Goal: Information Seeking & Learning: Learn about a topic

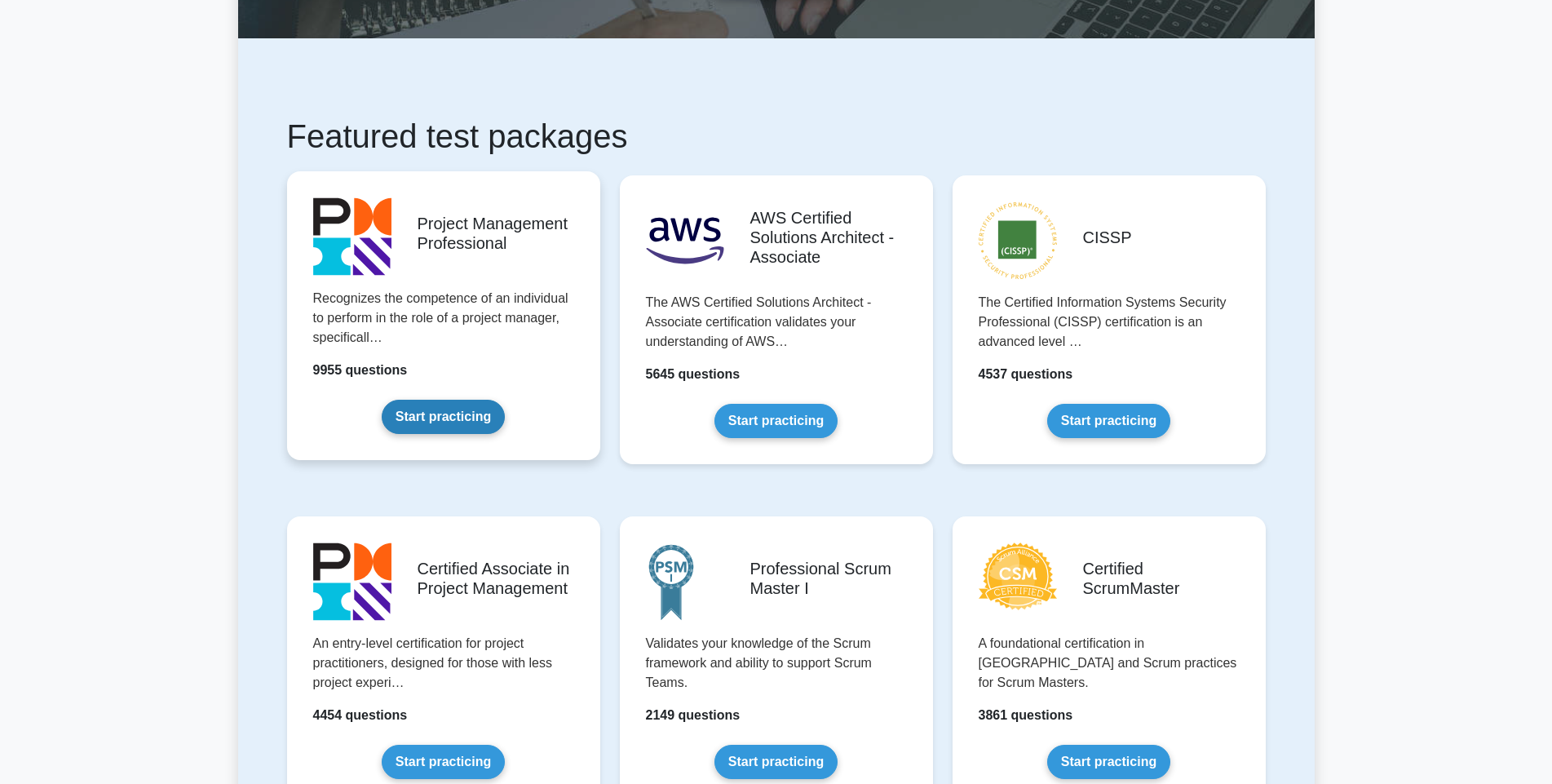
scroll to position [245, 0]
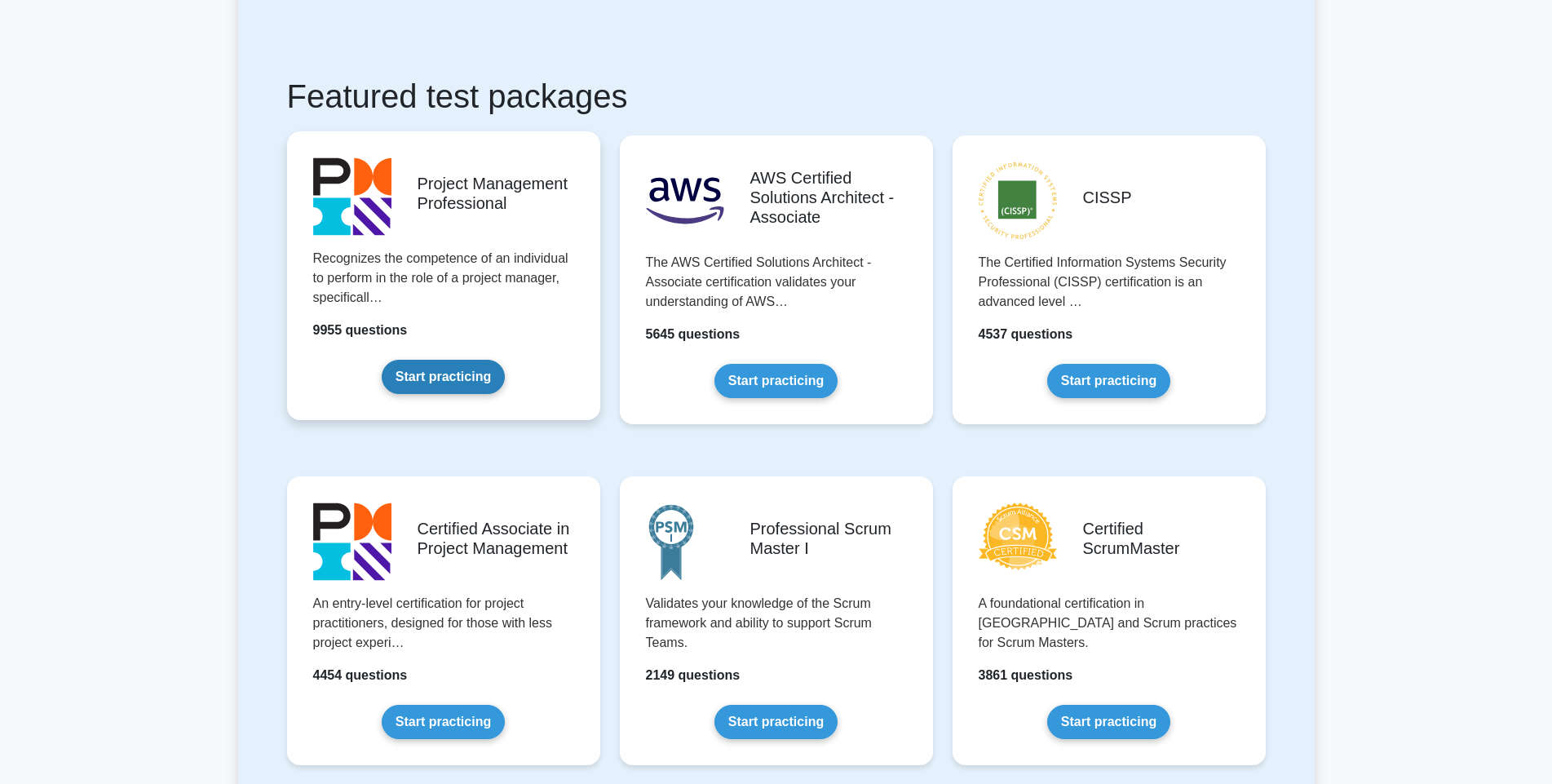
click at [441, 377] on link "Start practicing" at bounding box center [443, 377] width 123 height 34
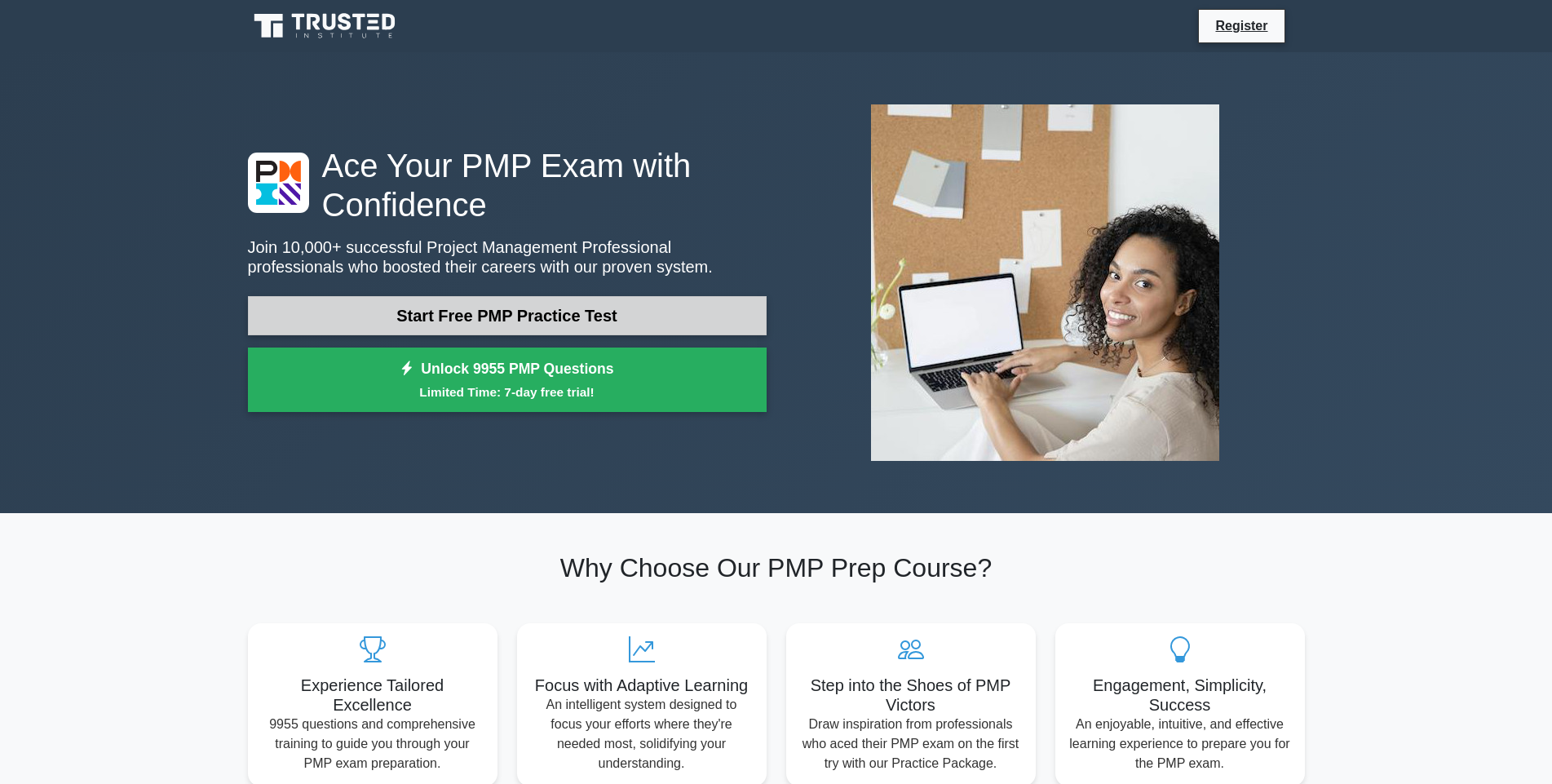
click at [493, 312] on link "Start Free PMP Practice Test" at bounding box center [508, 316] width 519 height 39
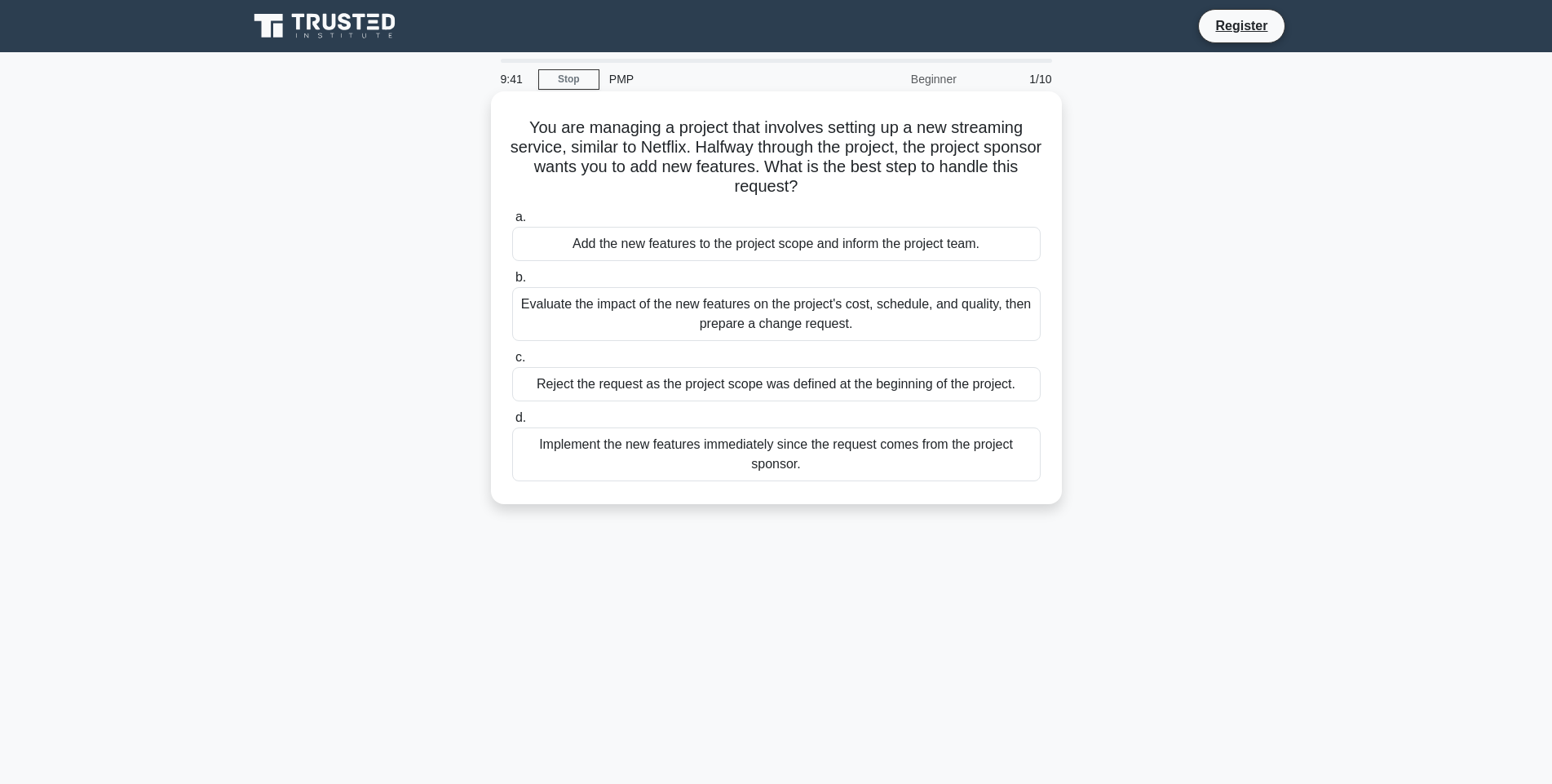
click at [839, 314] on div "Evaluate the impact of the new features on the project's cost, schedule, and qu…" at bounding box center [776, 313] width 528 height 54
click at [512, 283] on input "b. Evaluate the impact of the new features on the project's cost, schedule, and…" at bounding box center [512, 277] width 0 height 10
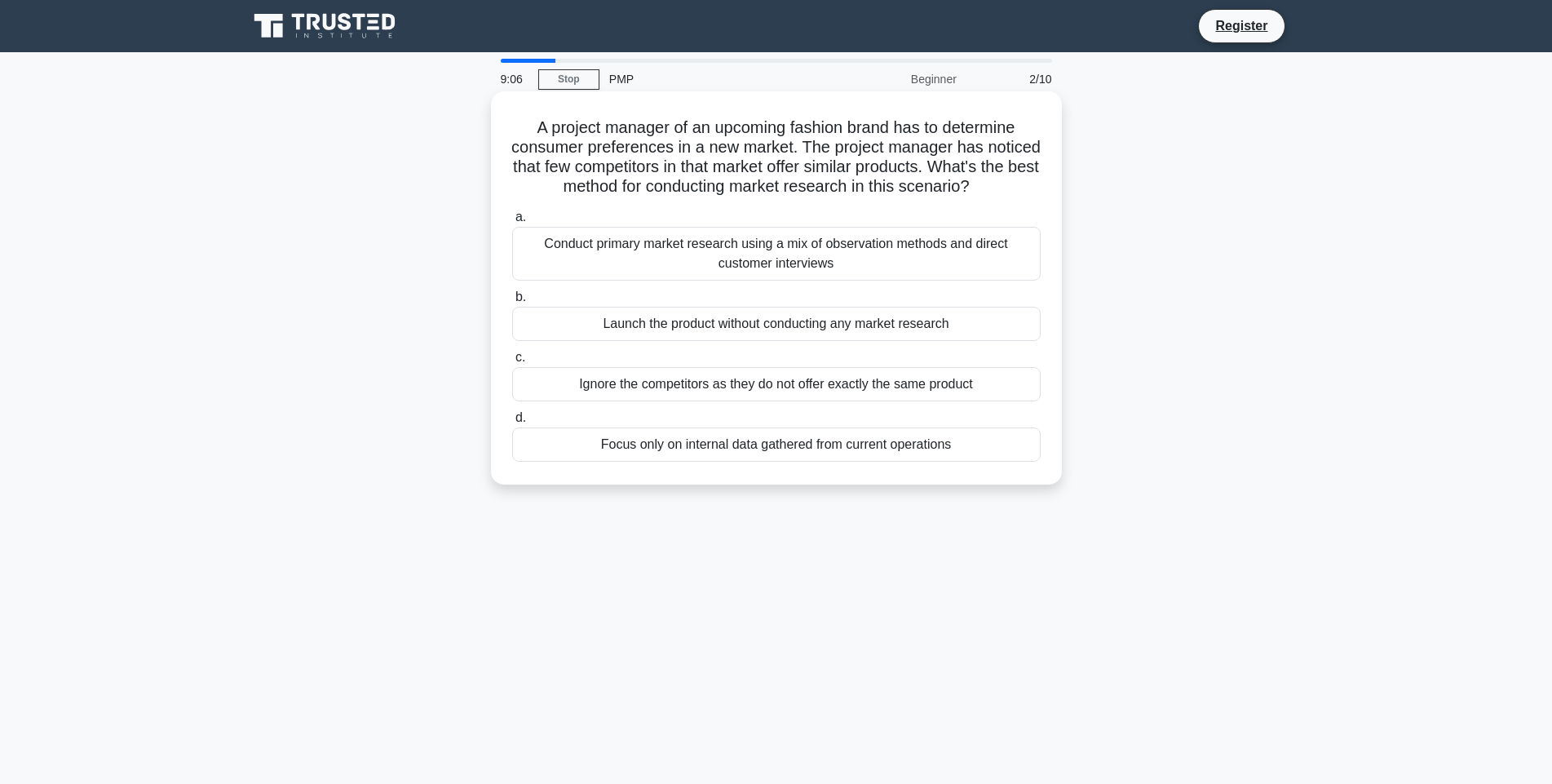
click at [818, 267] on div "Conduct primary market research using a mix of observation methods and direct c…" at bounding box center [776, 253] width 528 height 54
click at [512, 223] on input "a. Conduct primary market research using a mix of observation methods and direc…" at bounding box center [512, 217] width 0 height 10
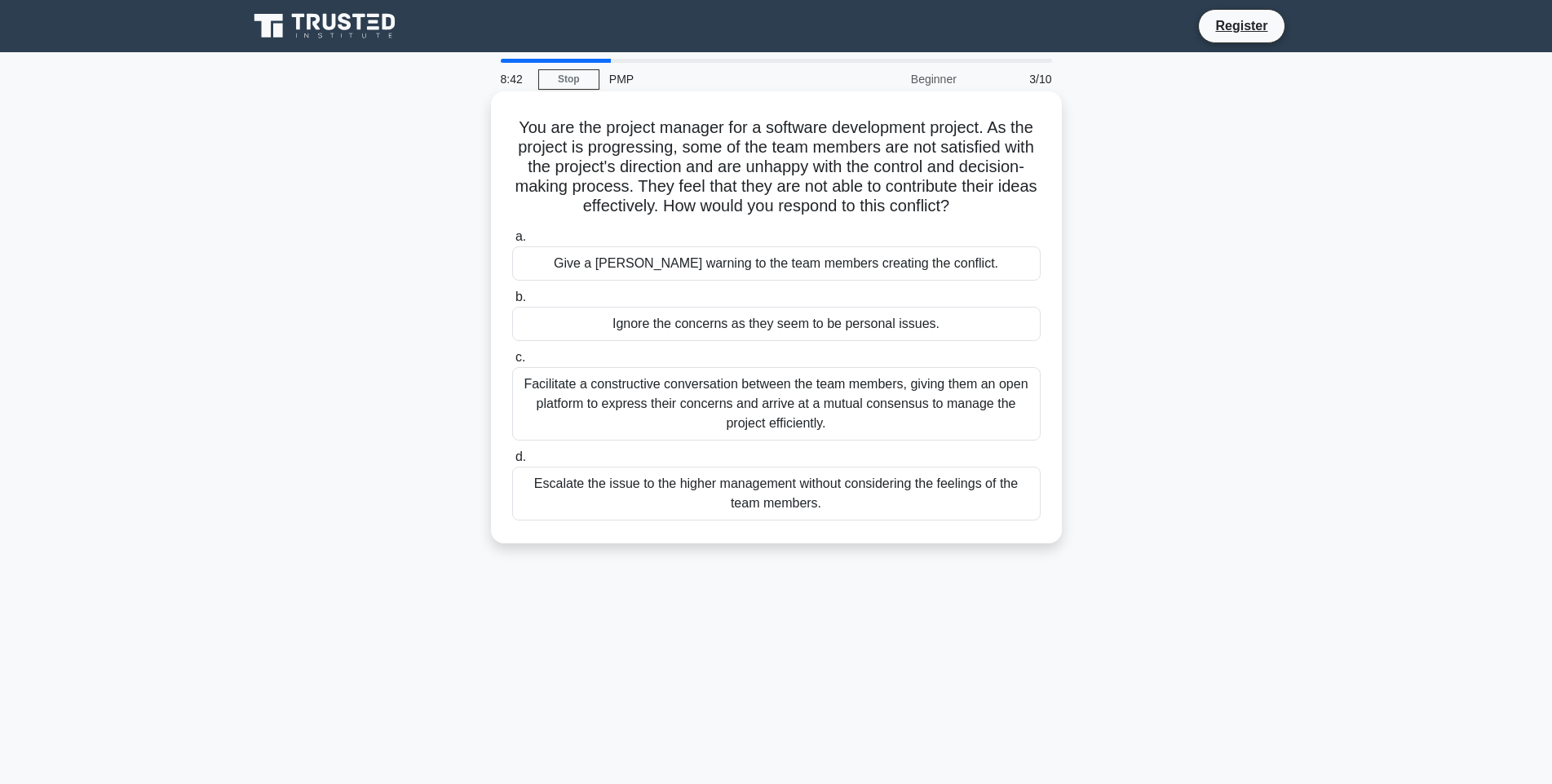
click at [739, 390] on div "Facilitate a constructive conversation between the team members, giving them an…" at bounding box center [776, 404] width 528 height 74
click at [512, 363] on input "c. Facilitate a constructive conversation between the team members, giving them…" at bounding box center [512, 358] width 0 height 10
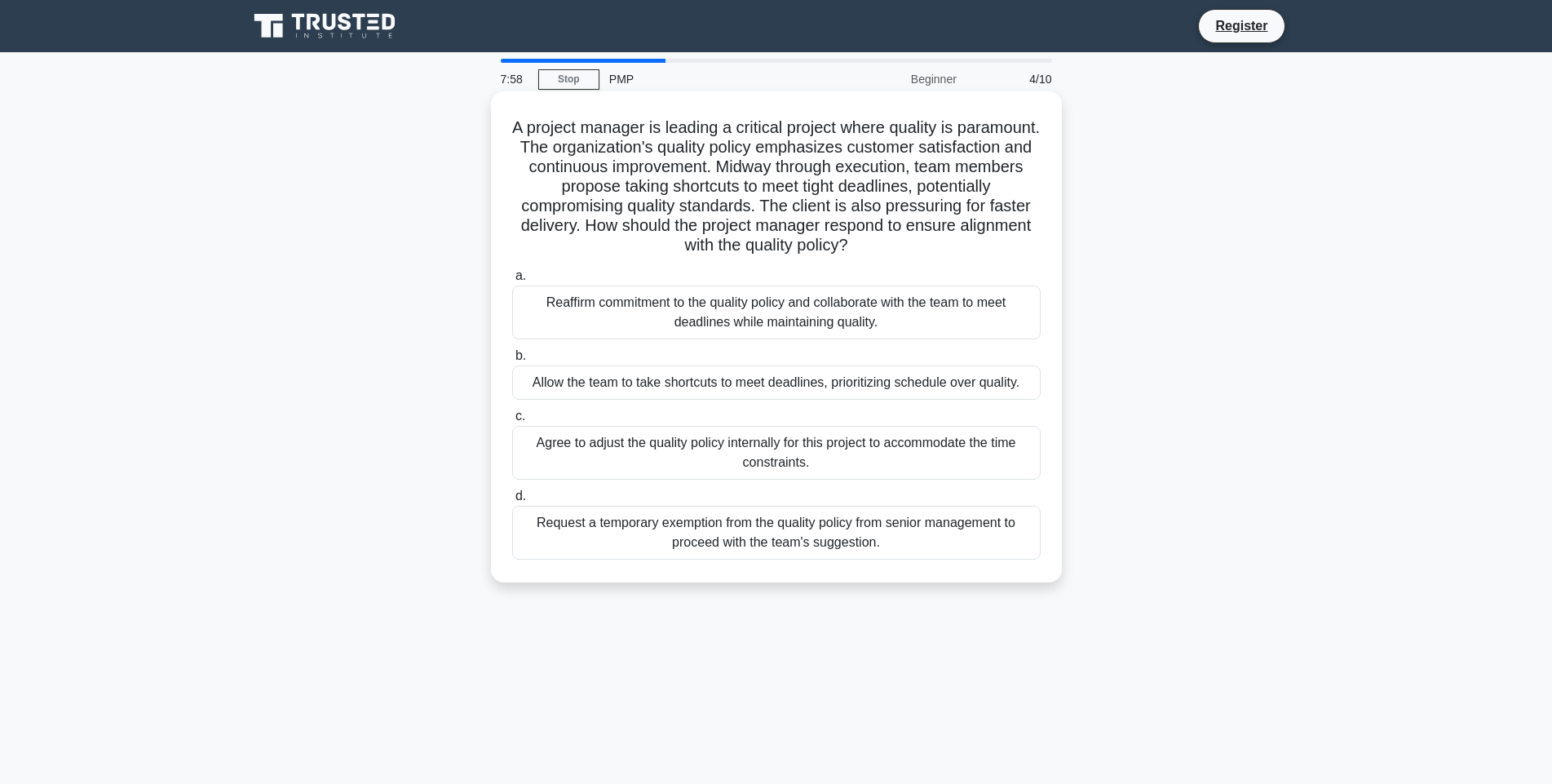
click at [686, 309] on div "Reaffirm commitment to the quality policy and collaborate with the team to meet…" at bounding box center [776, 312] width 528 height 54
click at [512, 282] on input "a. Reaffirm commitment to the quality policy and collaborate with the team to m…" at bounding box center [512, 276] width 0 height 10
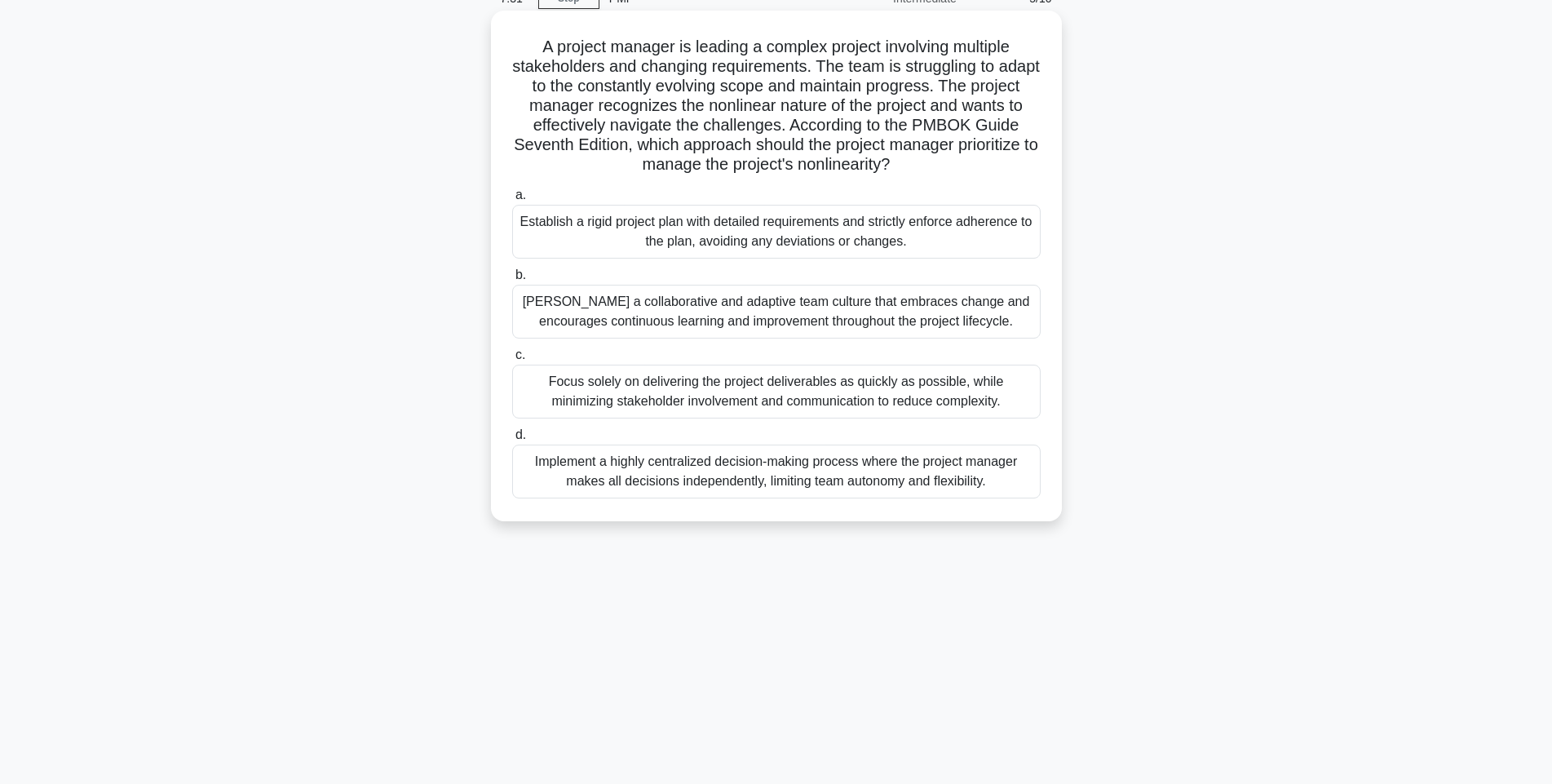
scroll to position [81, 0]
click at [717, 305] on div "Foster a collaborative and adaptive team culture that embraces change and encou…" at bounding box center [776, 311] width 528 height 54
click at [512, 280] on input "b. Foster a collaborative and adaptive team culture that embraces change and en…" at bounding box center [512, 274] width 0 height 10
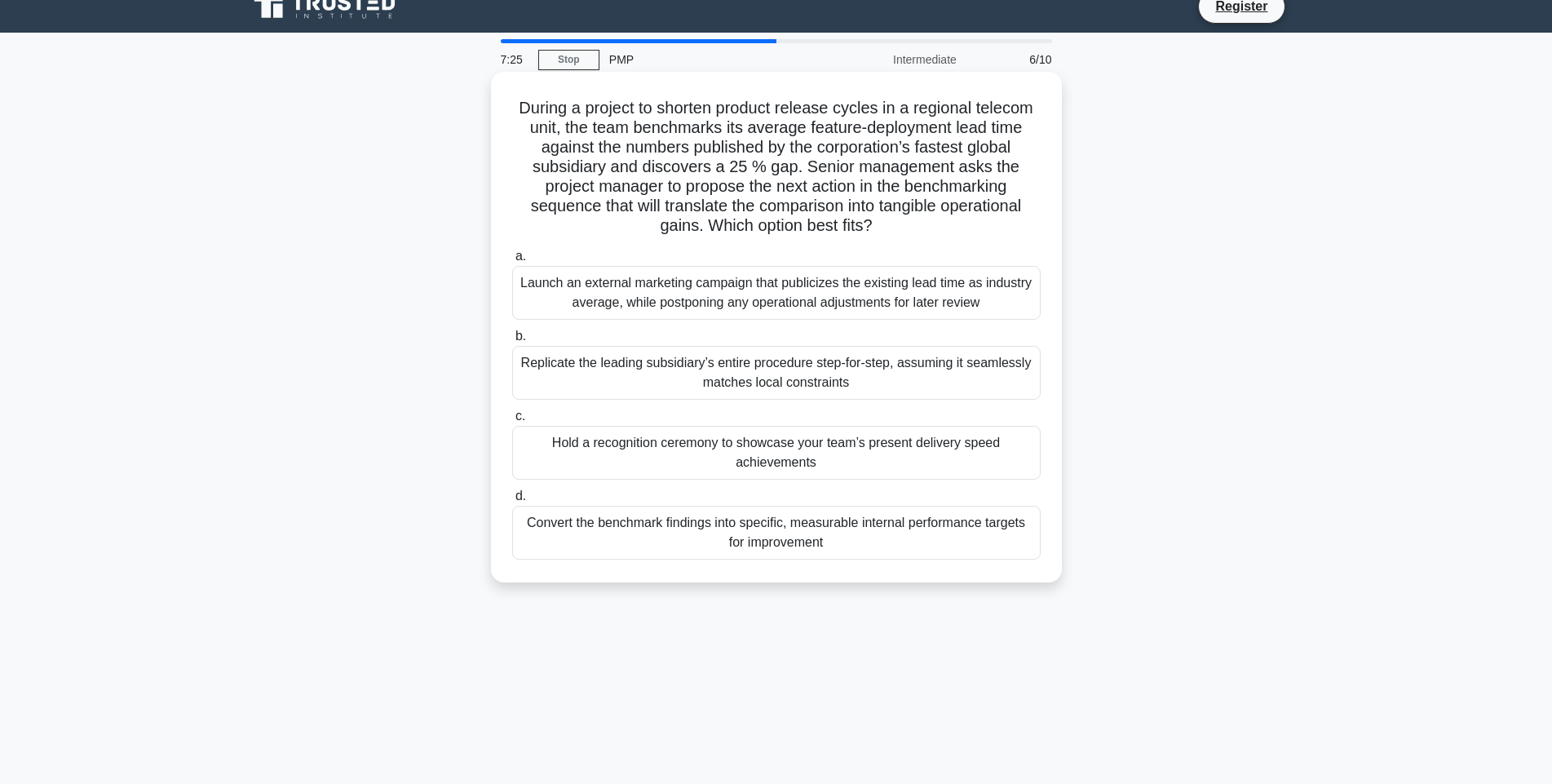
scroll to position [0, 0]
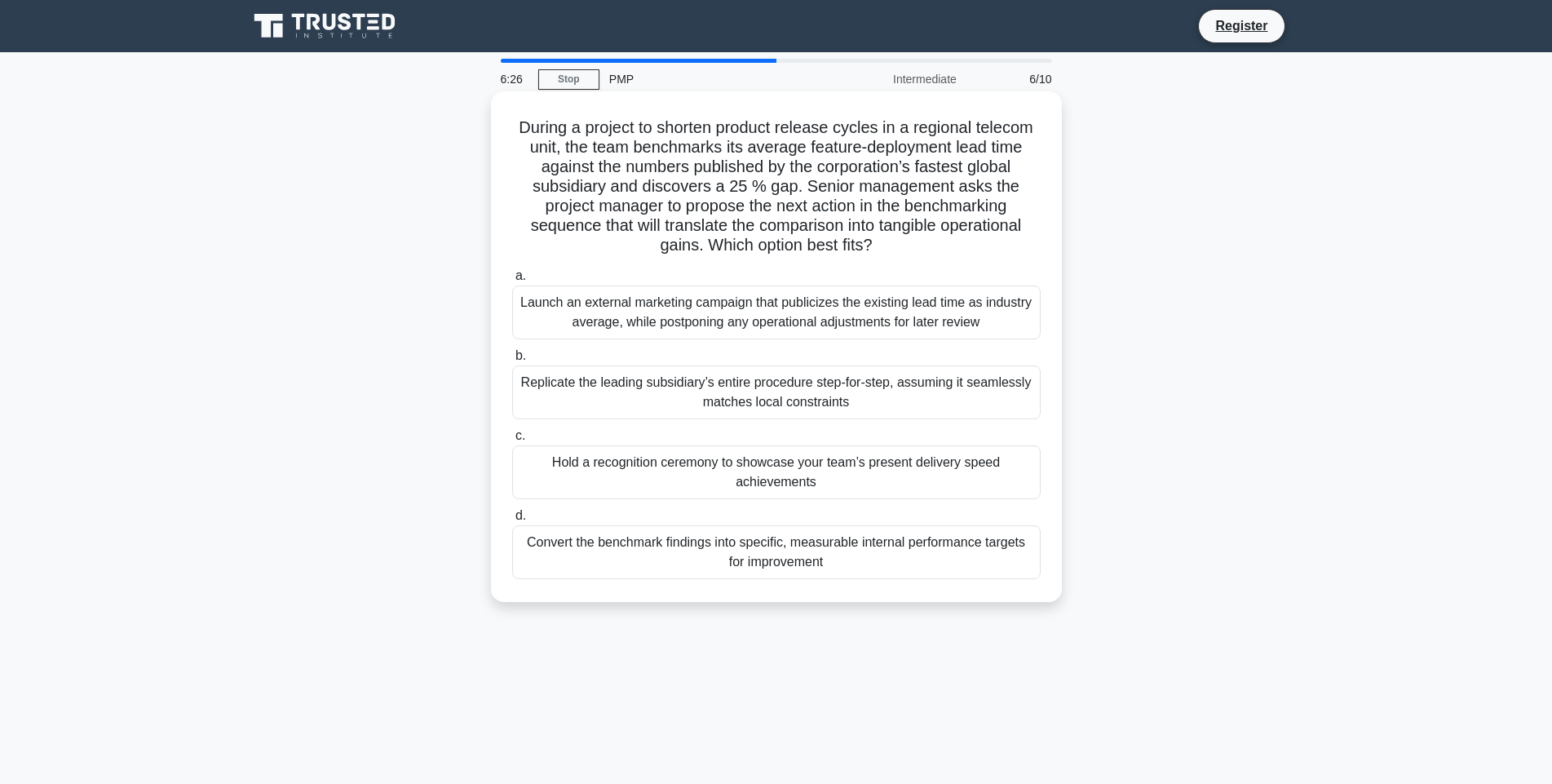
click at [788, 554] on div "Convert the benchmark findings into specific, measurable internal performance t…" at bounding box center [776, 552] width 528 height 54
click at [512, 521] on input "d. Convert the benchmark findings into specific, measurable internal performanc…" at bounding box center [512, 515] width 0 height 10
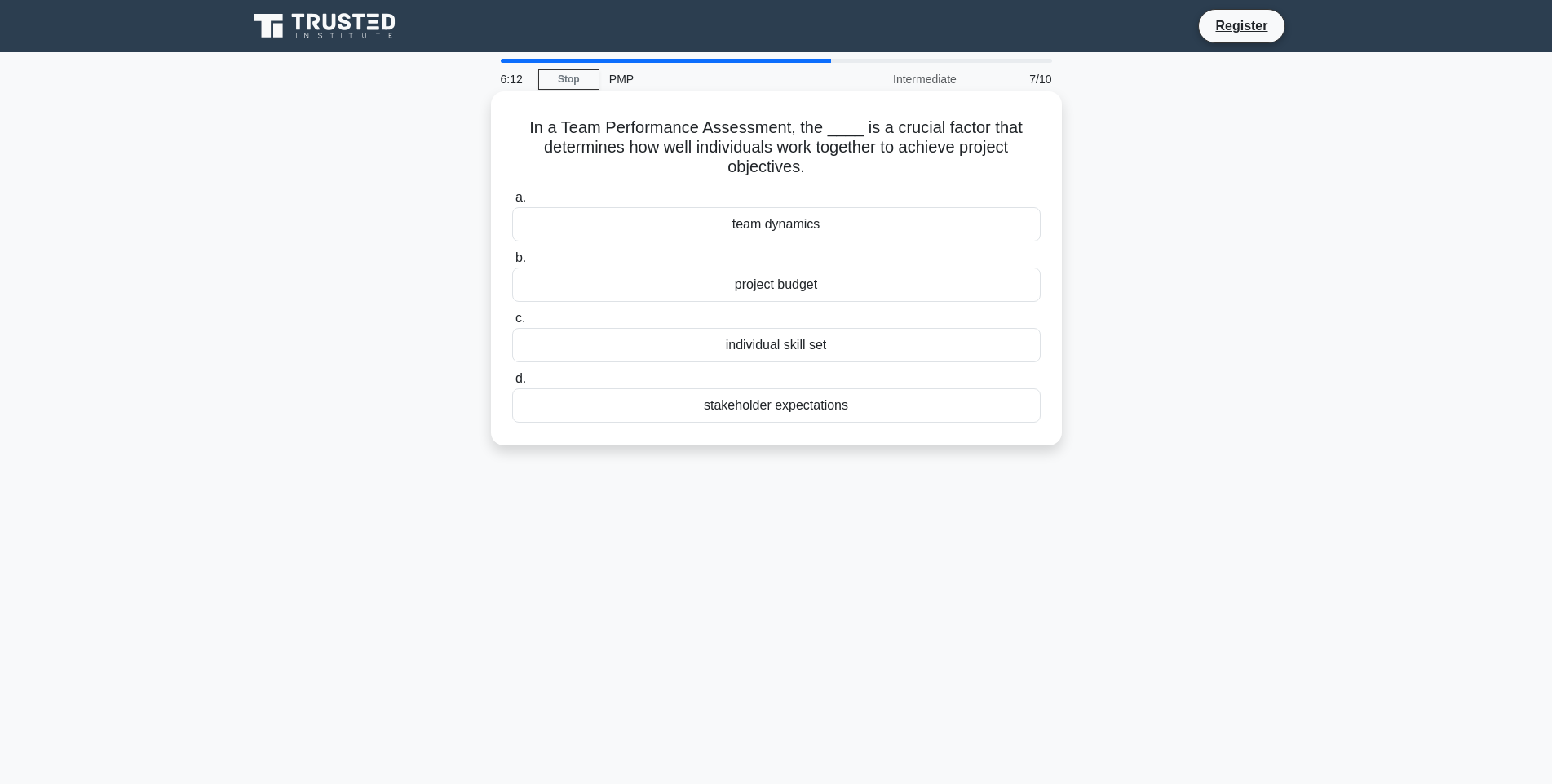
click at [774, 226] on div "team dynamics" at bounding box center [776, 224] width 528 height 34
click at [512, 203] on input "a. team dynamics" at bounding box center [512, 198] width 0 height 10
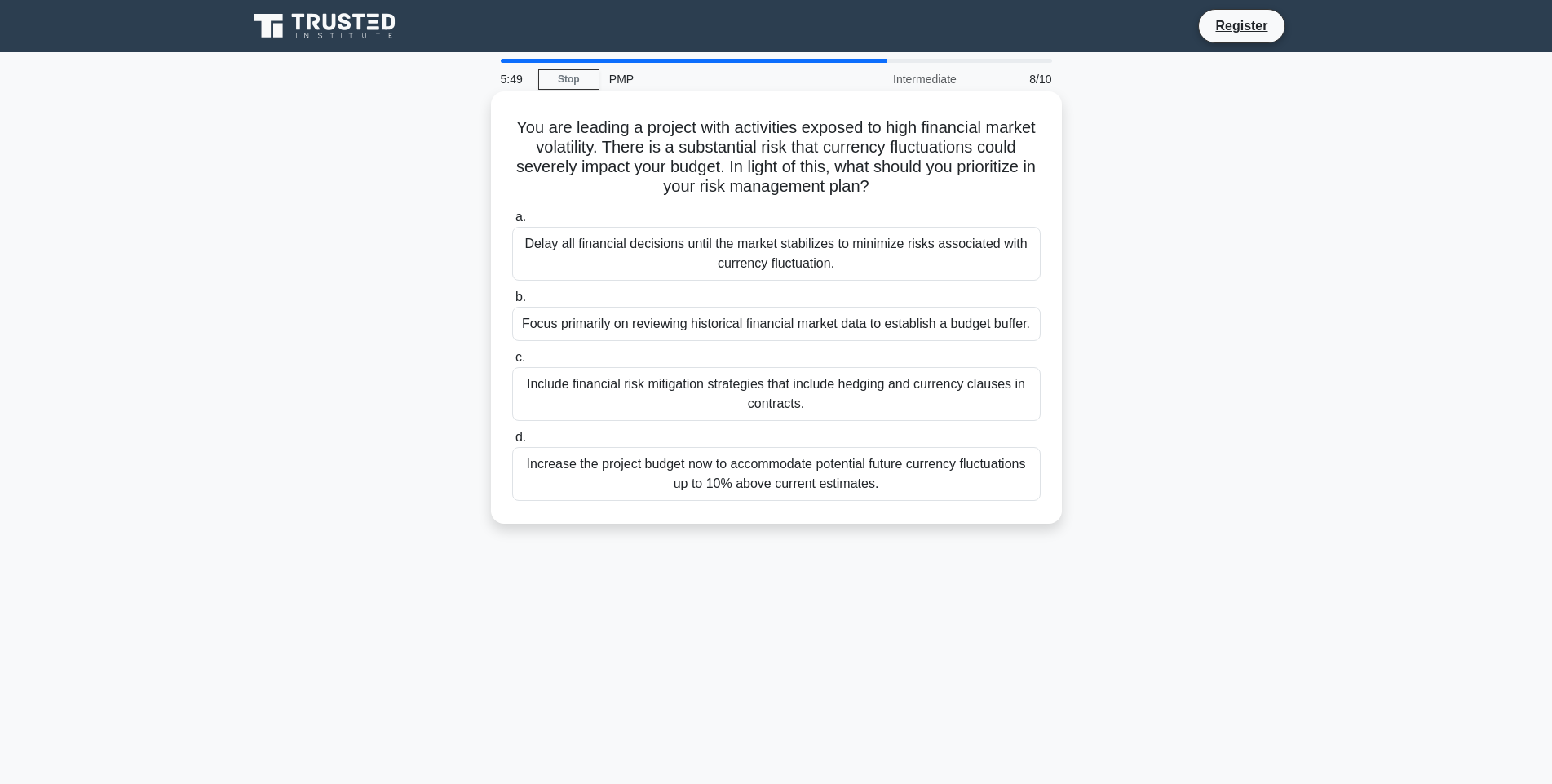
click at [757, 393] on div "Include financial risk mitigation strategies that include hedging and currency …" at bounding box center [776, 394] width 528 height 54
click at [512, 363] on input "c. Include financial risk mitigation strategies that include hedging and curren…" at bounding box center [512, 358] width 0 height 10
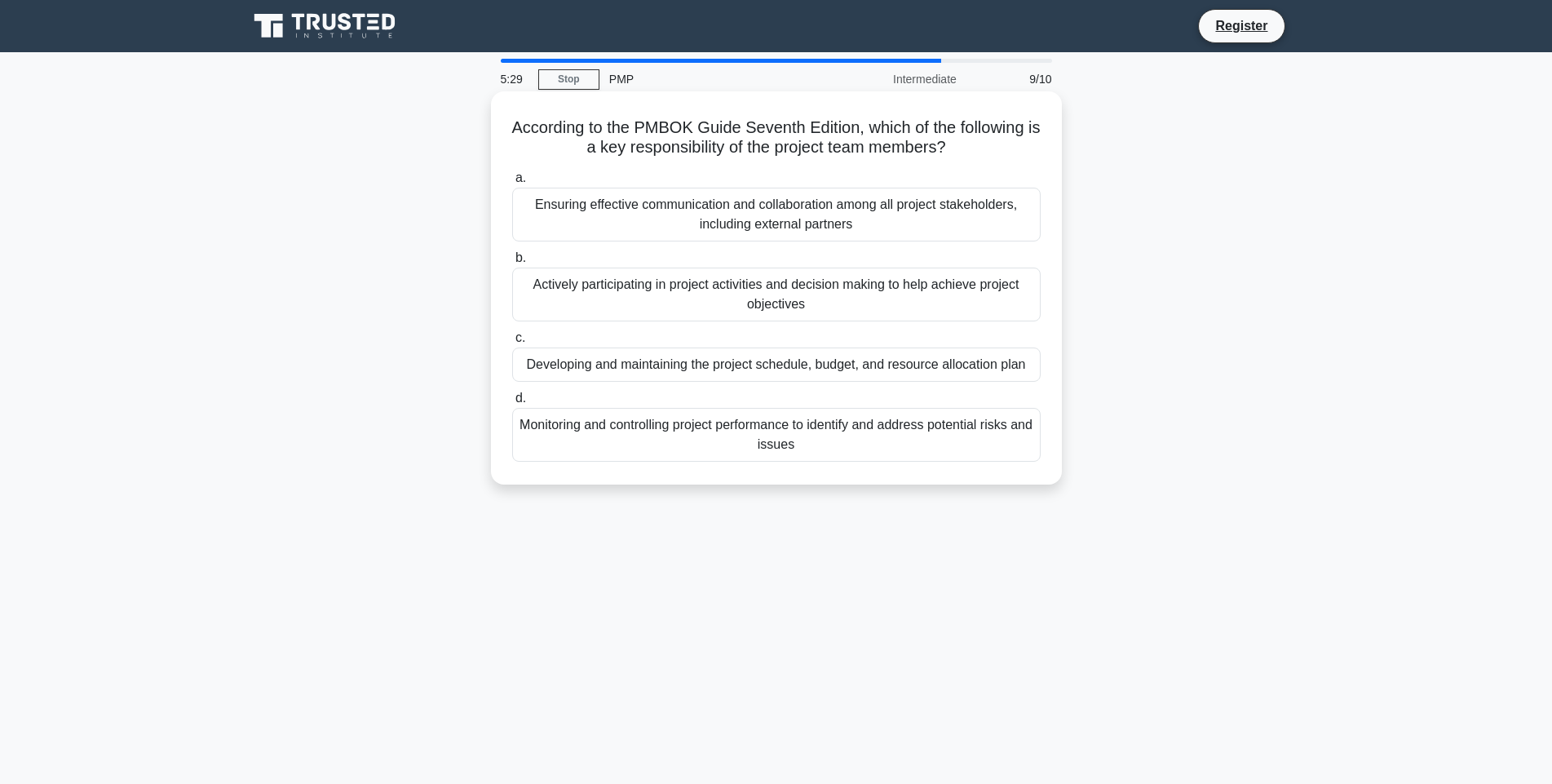
click at [814, 285] on div "Actively participating in project activities and decision making to help achiev…" at bounding box center [776, 294] width 528 height 54
click at [512, 264] on input "b. Actively participating in project activities and decision making to help ach…" at bounding box center [512, 258] width 0 height 10
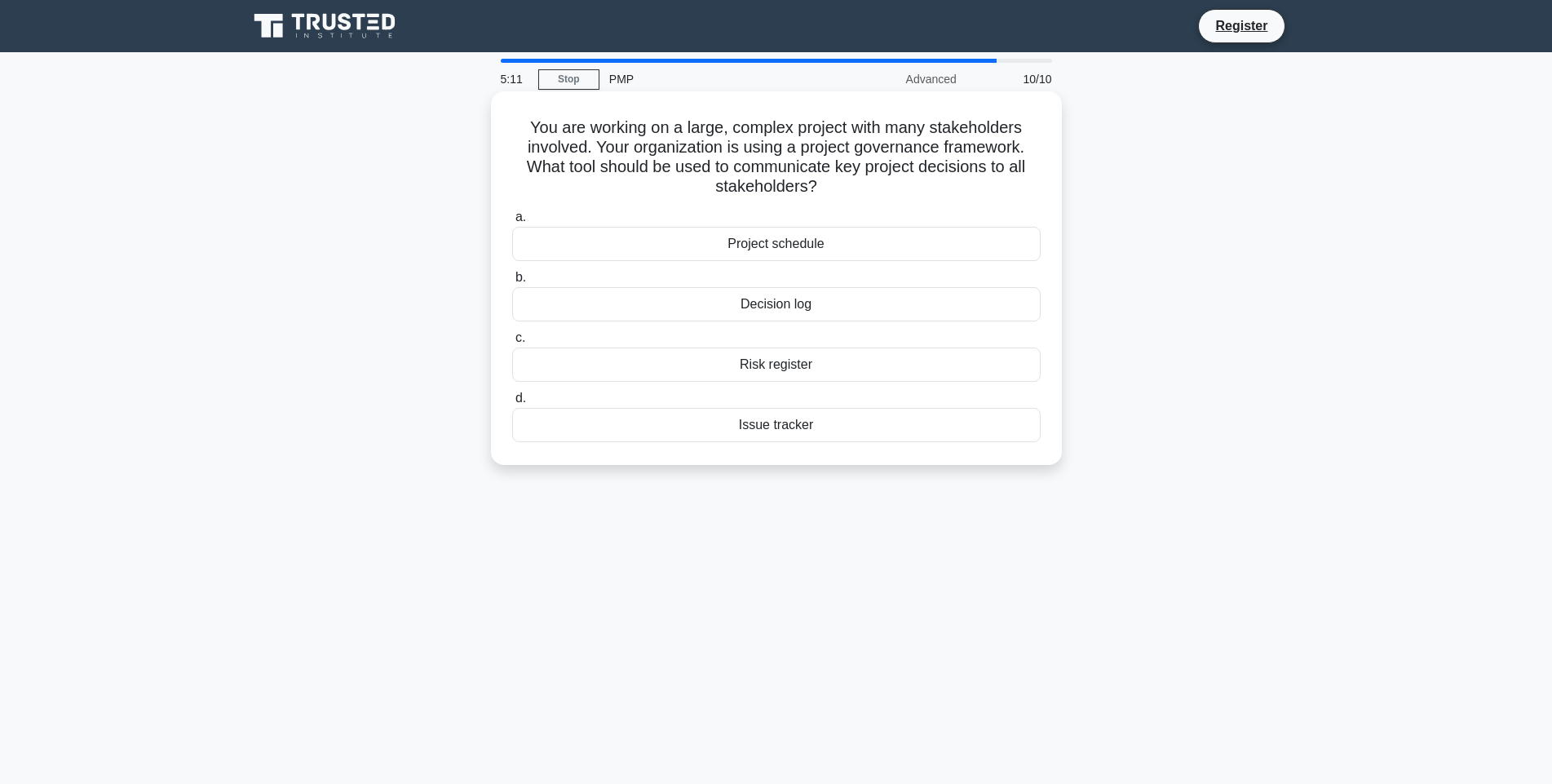
click at [787, 308] on div "Decision log" at bounding box center [776, 304] width 528 height 34
click at [512, 283] on input "b. Decision log" at bounding box center [512, 277] width 0 height 10
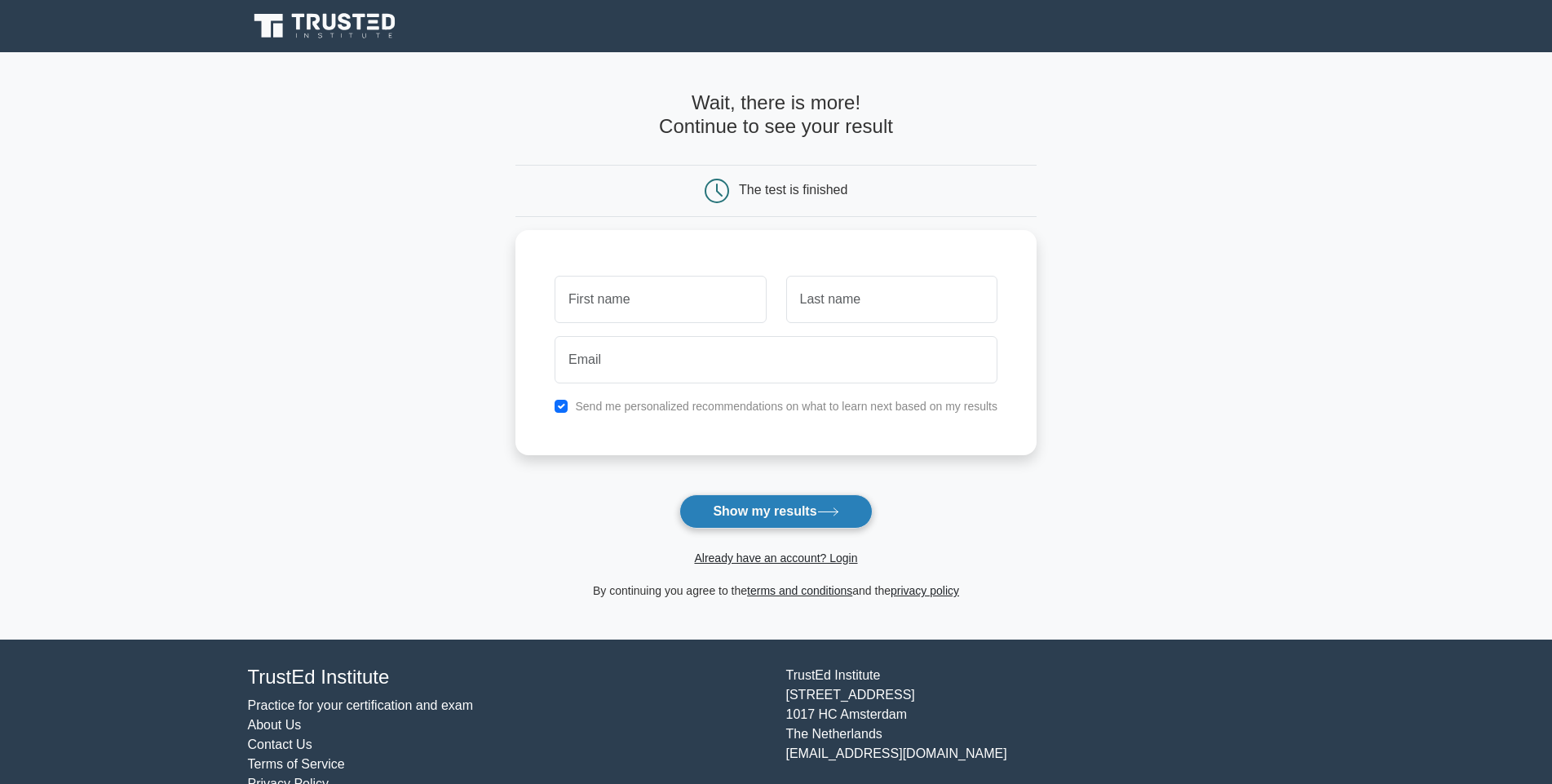
click at [780, 513] on button "Show my results" at bounding box center [776, 511] width 193 height 34
click at [682, 282] on input "text" at bounding box center [660, 294] width 211 height 47
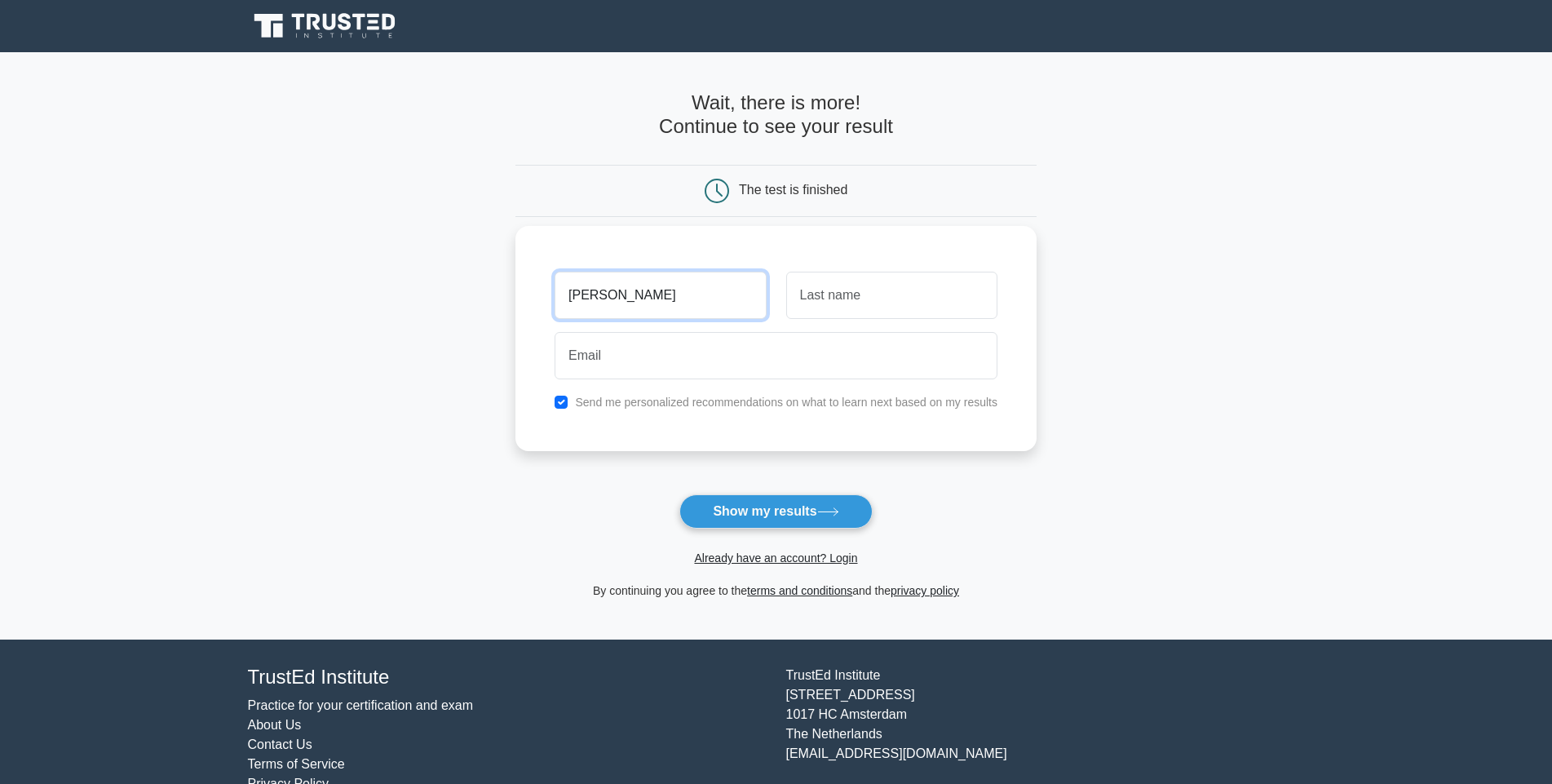
type input "MOSES"
click at [812, 308] on input "text" at bounding box center [892, 294] width 211 height 47
type input "OTIMONG"
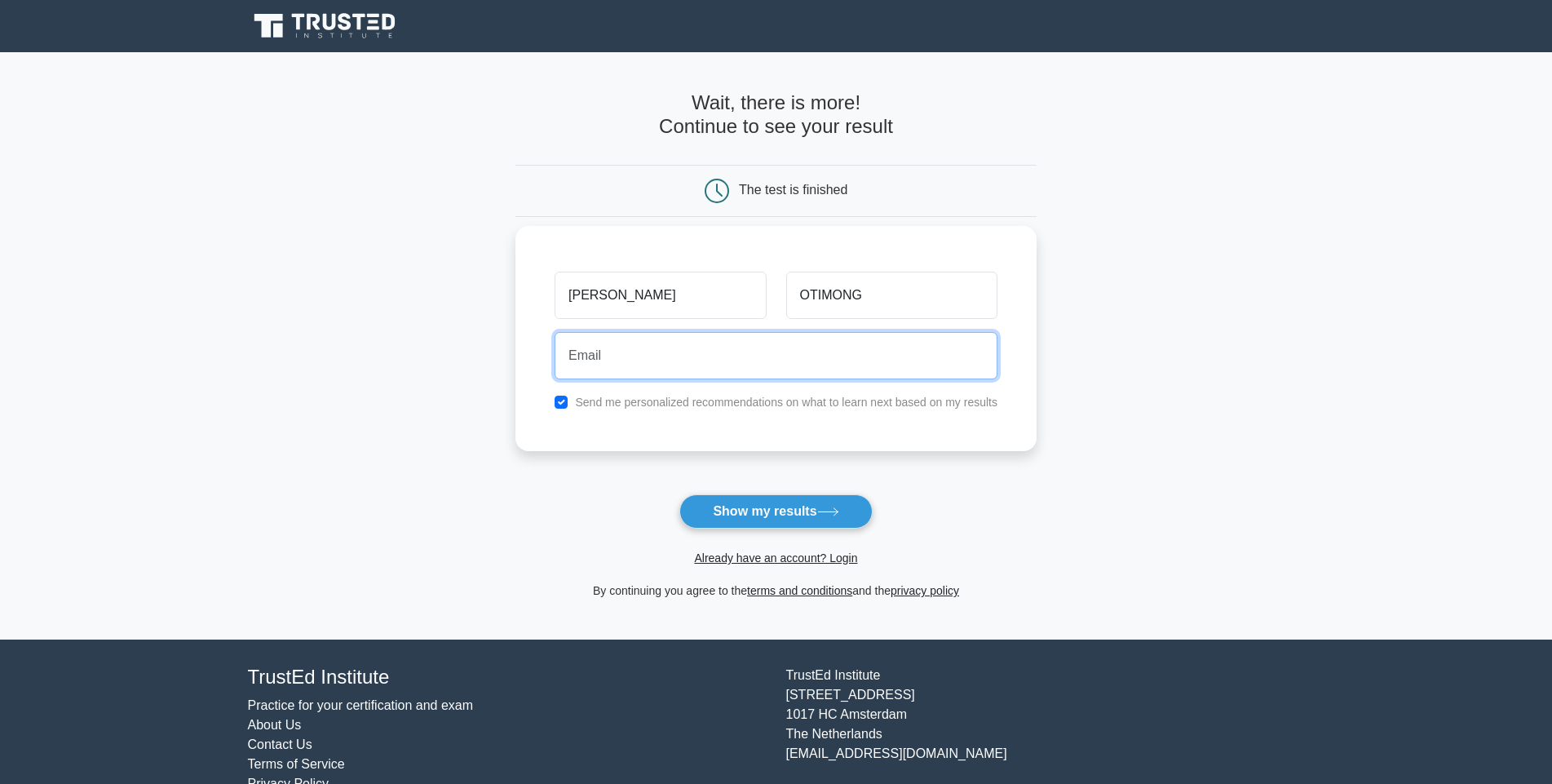
click at [645, 358] on input "email" at bounding box center [776, 355] width 443 height 47
type input "M"
type input "motimong@kcca.go.ug"
click at [680, 494] on button "Show my results" at bounding box center [776, 511] width 193 height 34
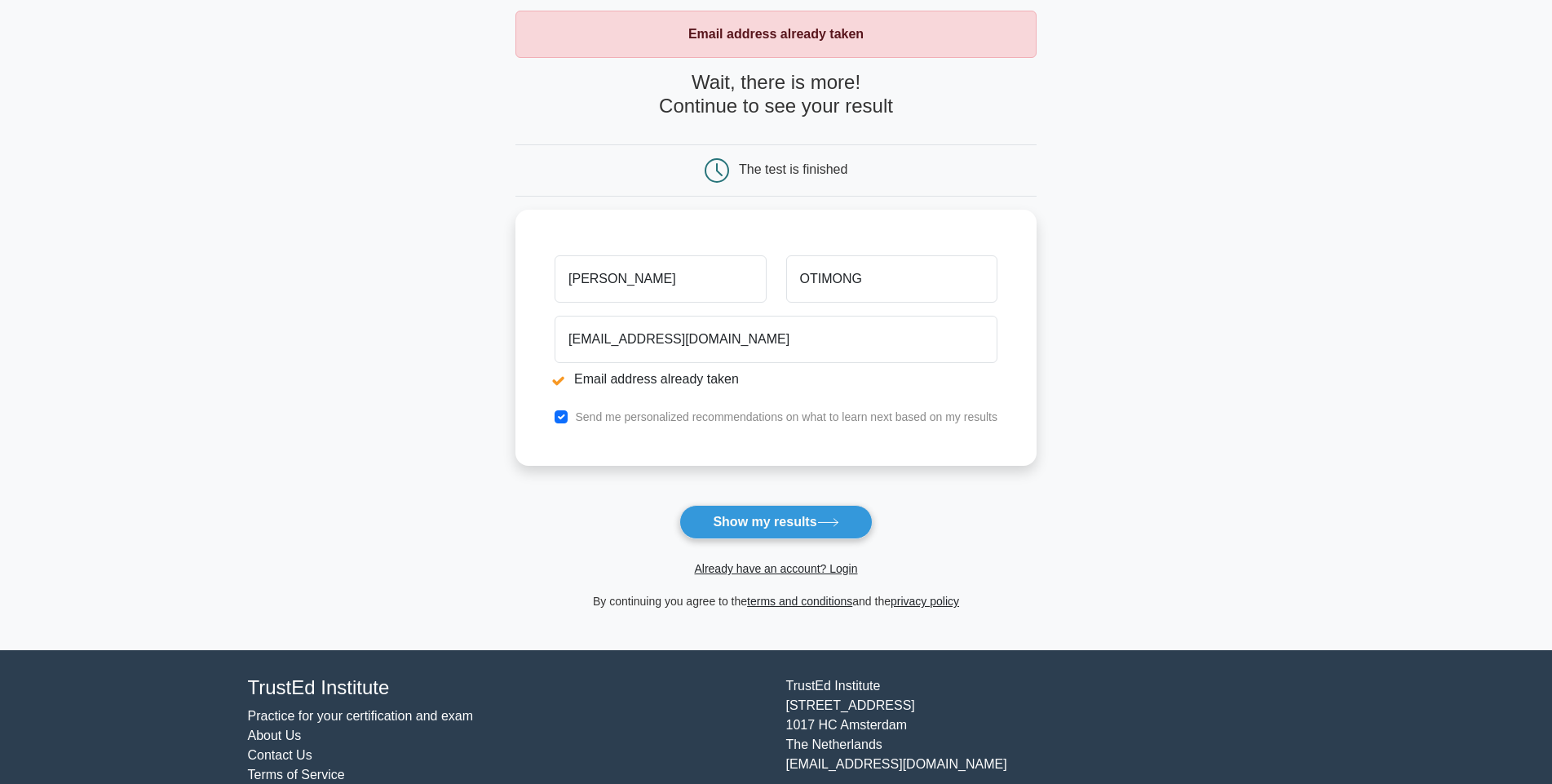
scroll to position [81, 0]
click at [777, 526] on button "Show my results" at bounding box center [776, 521] width 193 height 34
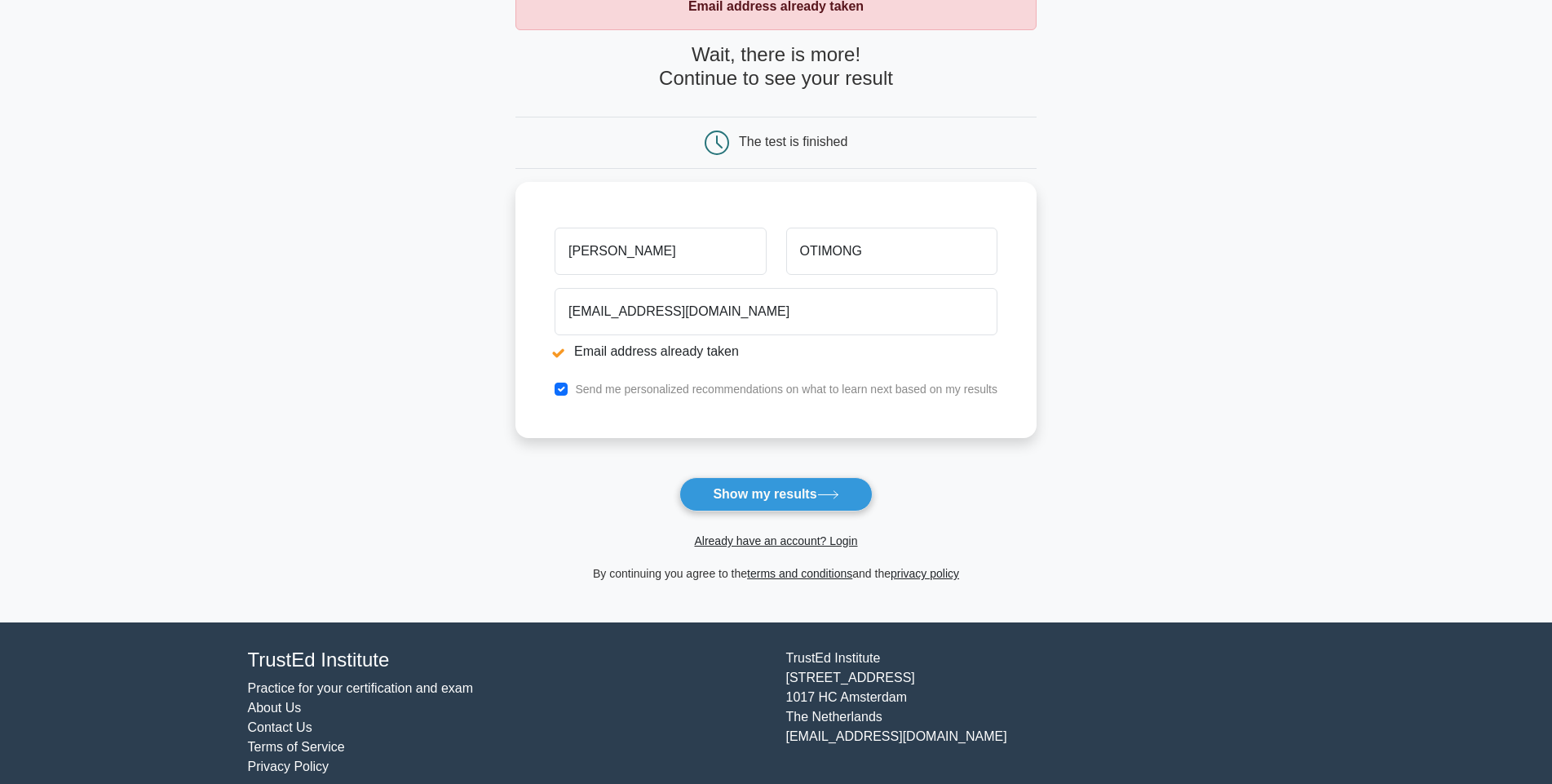
scroll to position [128, 0]
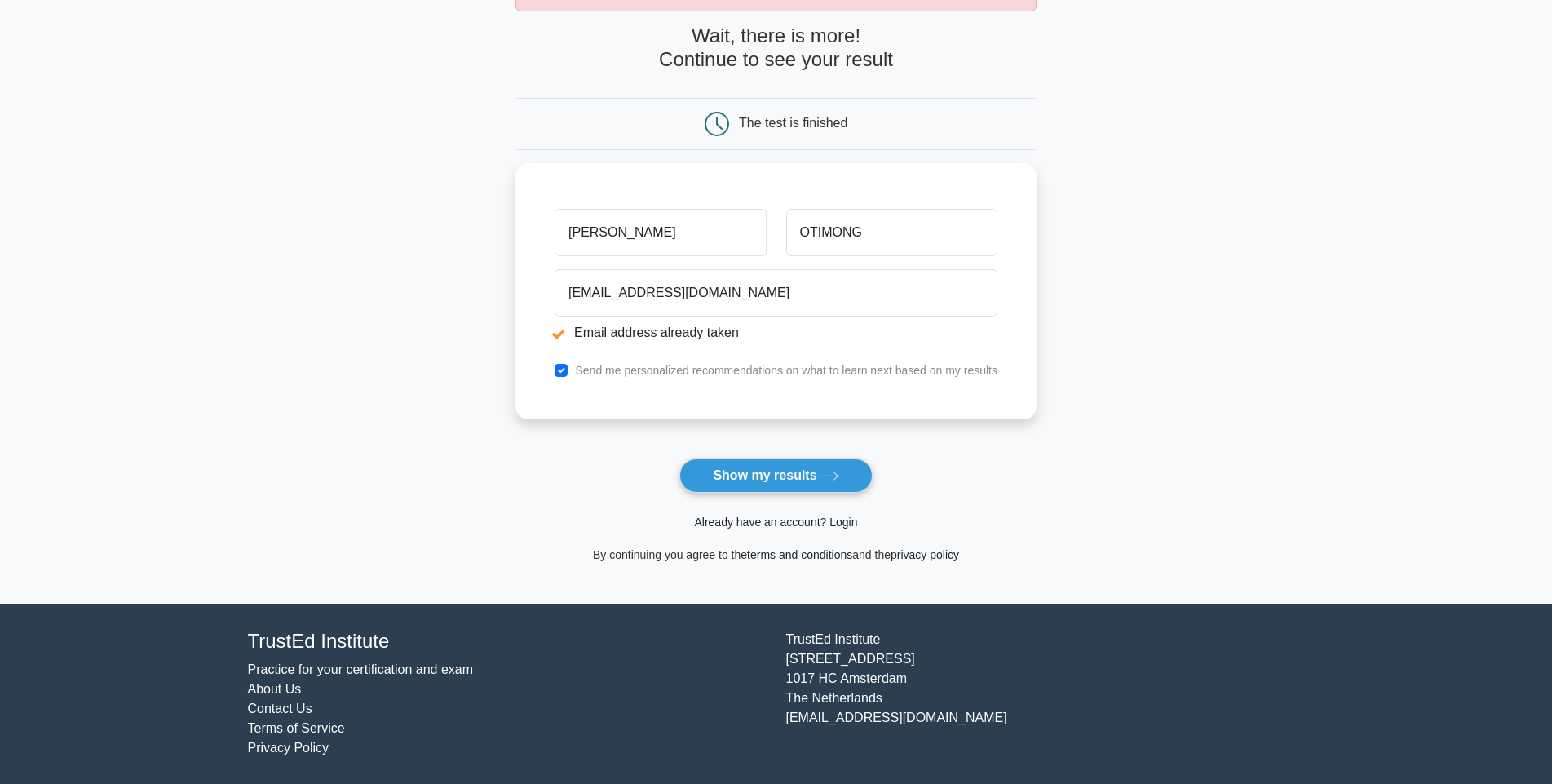
click at [754, 525] on link "Already have an account? Login" at bounding box center [776, 521] width 164 height 13
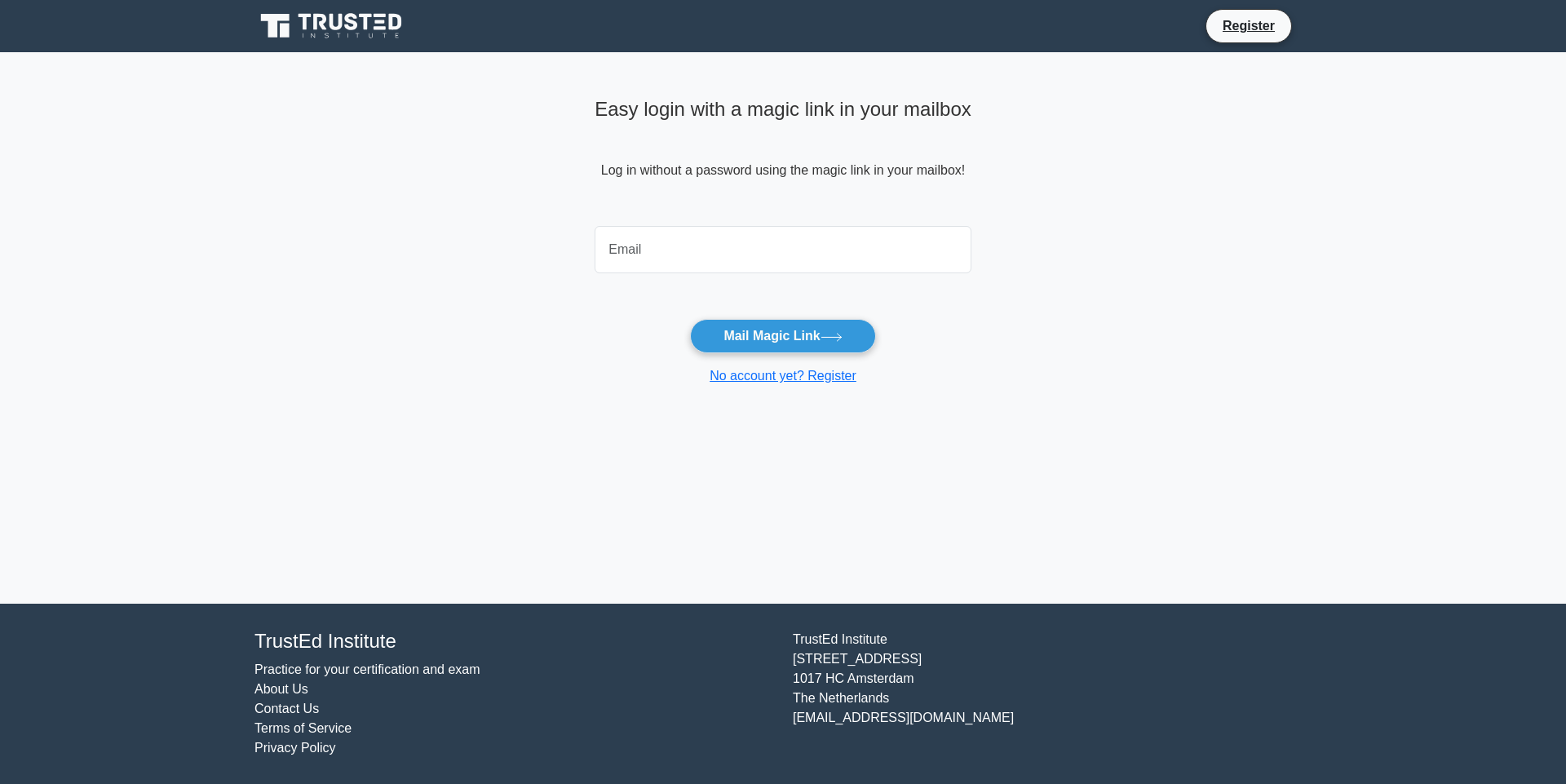
click at [710, 257] on input "email" at bounding box center [783, 249] width 377 height 47
type input "[EMAIL_ADDRESS][DOMAIN_NAME]"
click at [753, 336] on button "Mail Magic Link" at bounding box center [783, 336] width 185 height 34
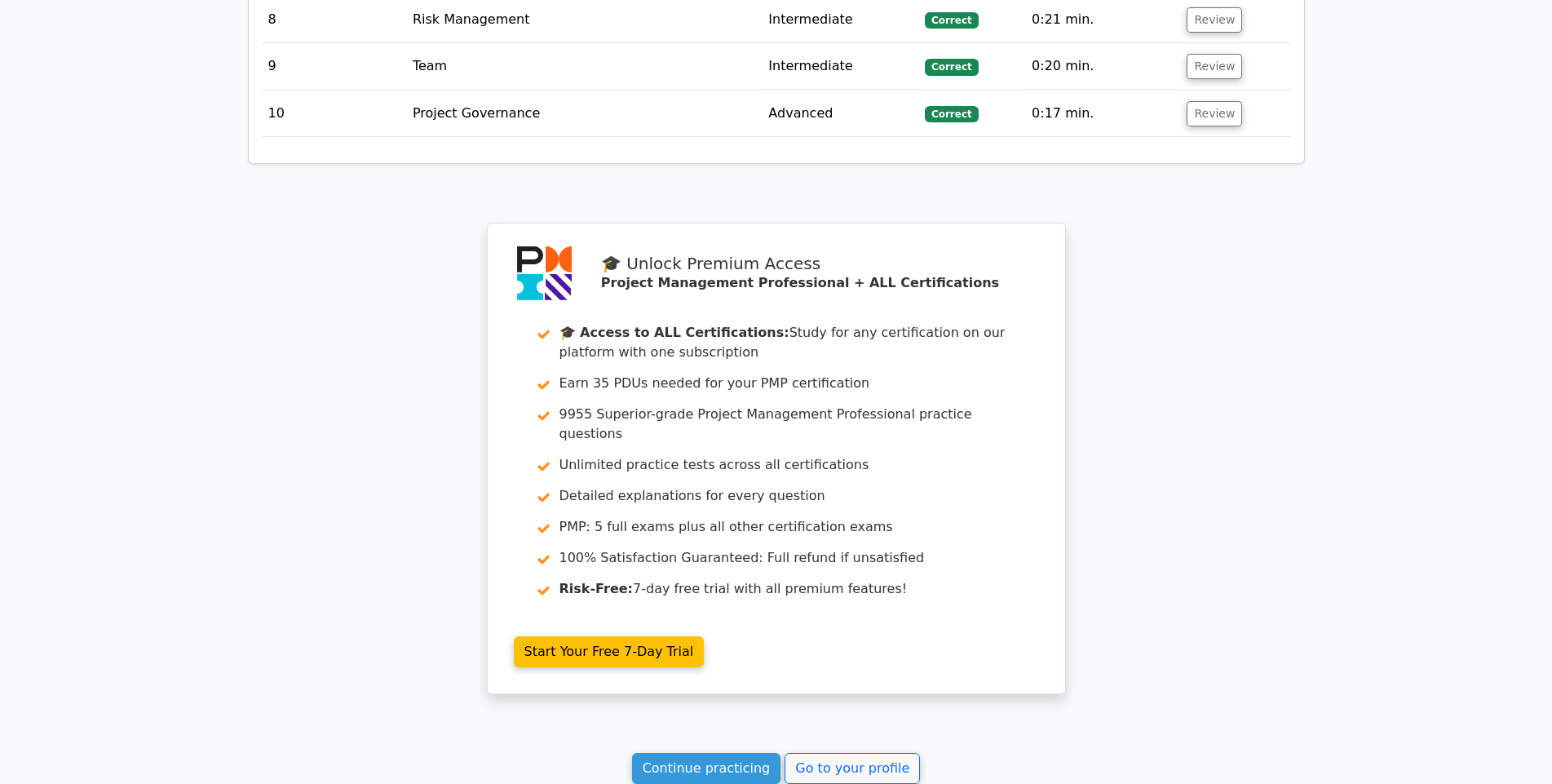
scroll to position [2818, 0]
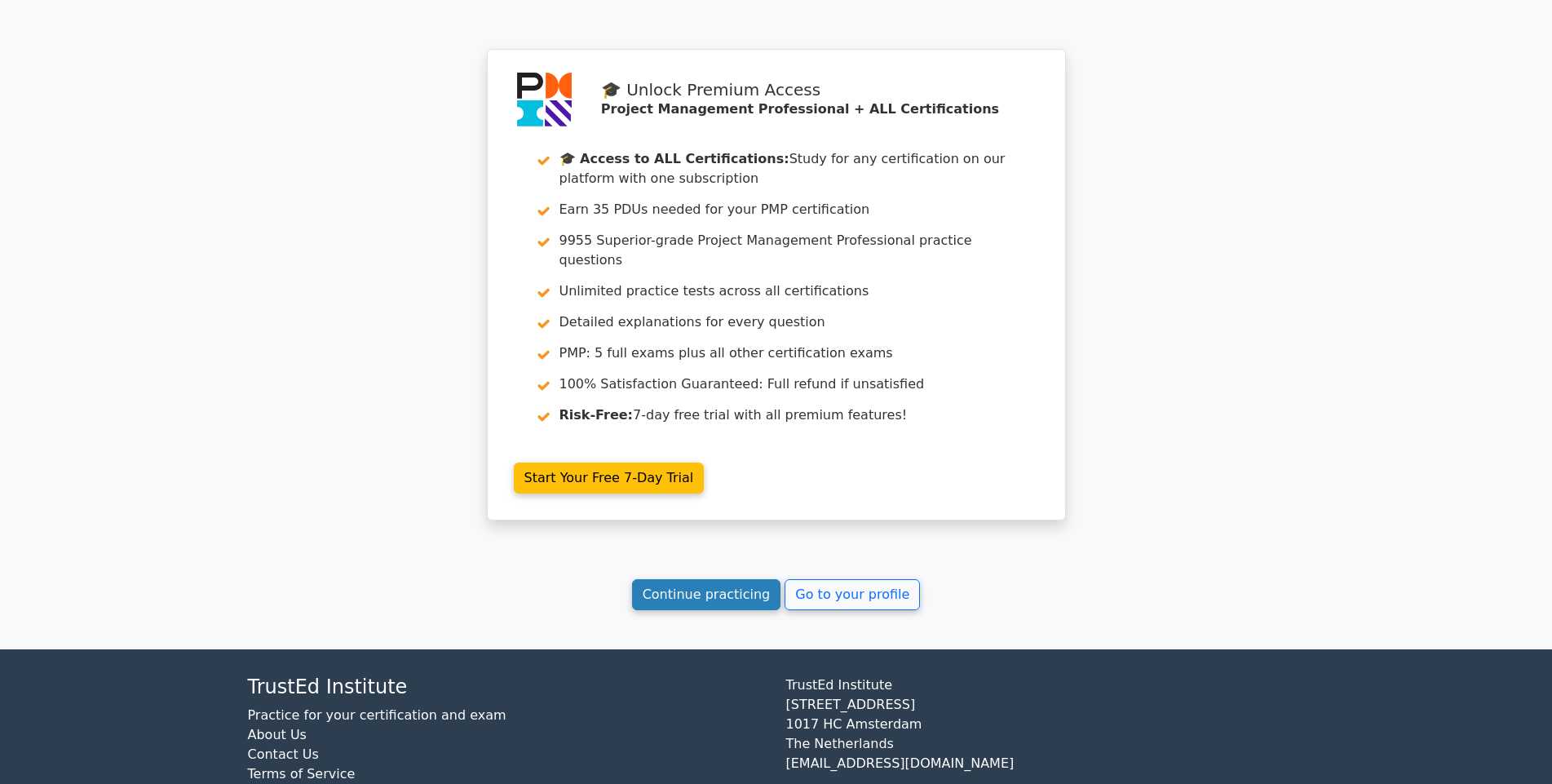
click at [697, 579] on link "Continue practicing" at bounding box center [706, 595] width 149 height 31
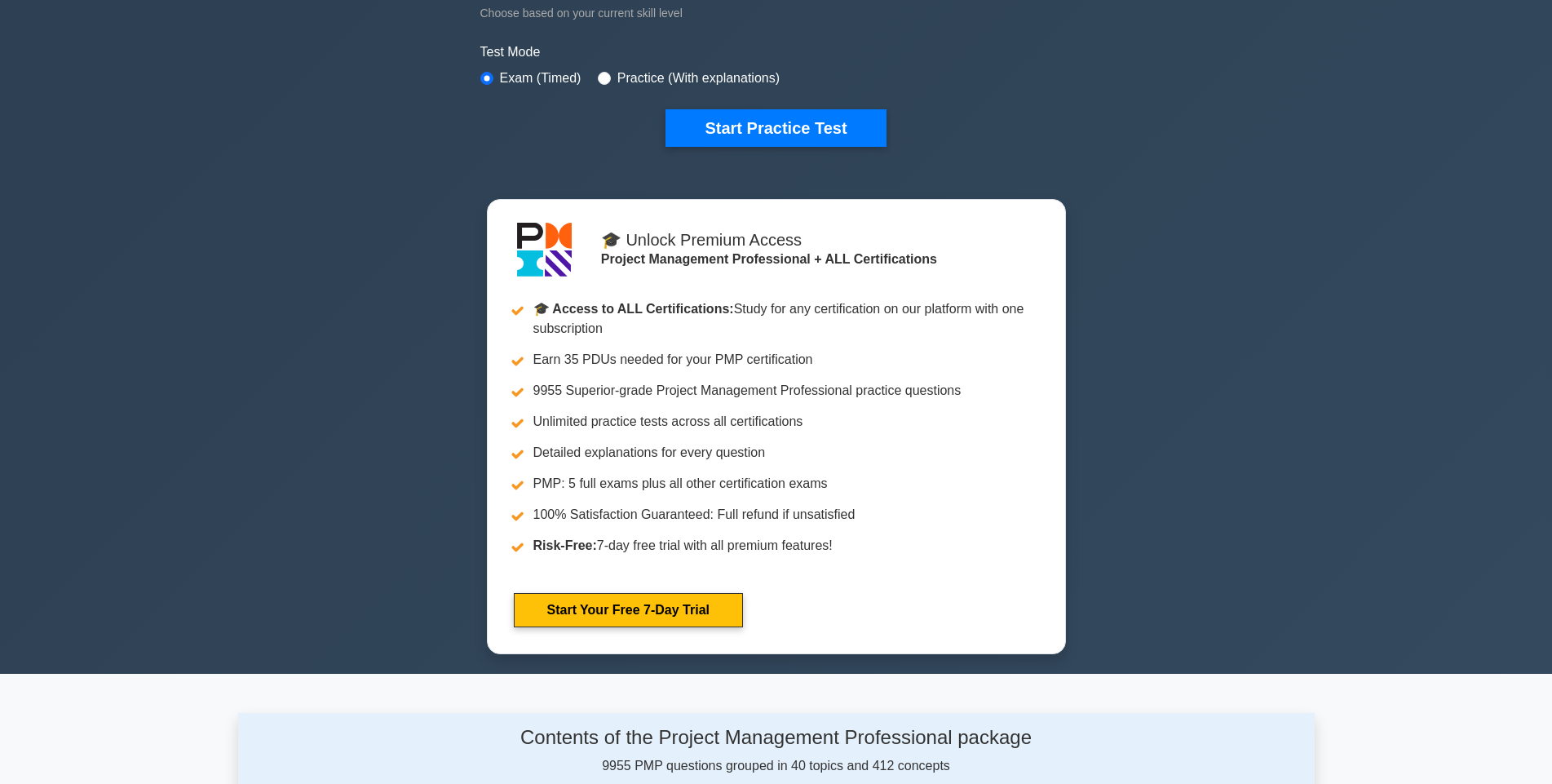
scroll to position [326, 0]
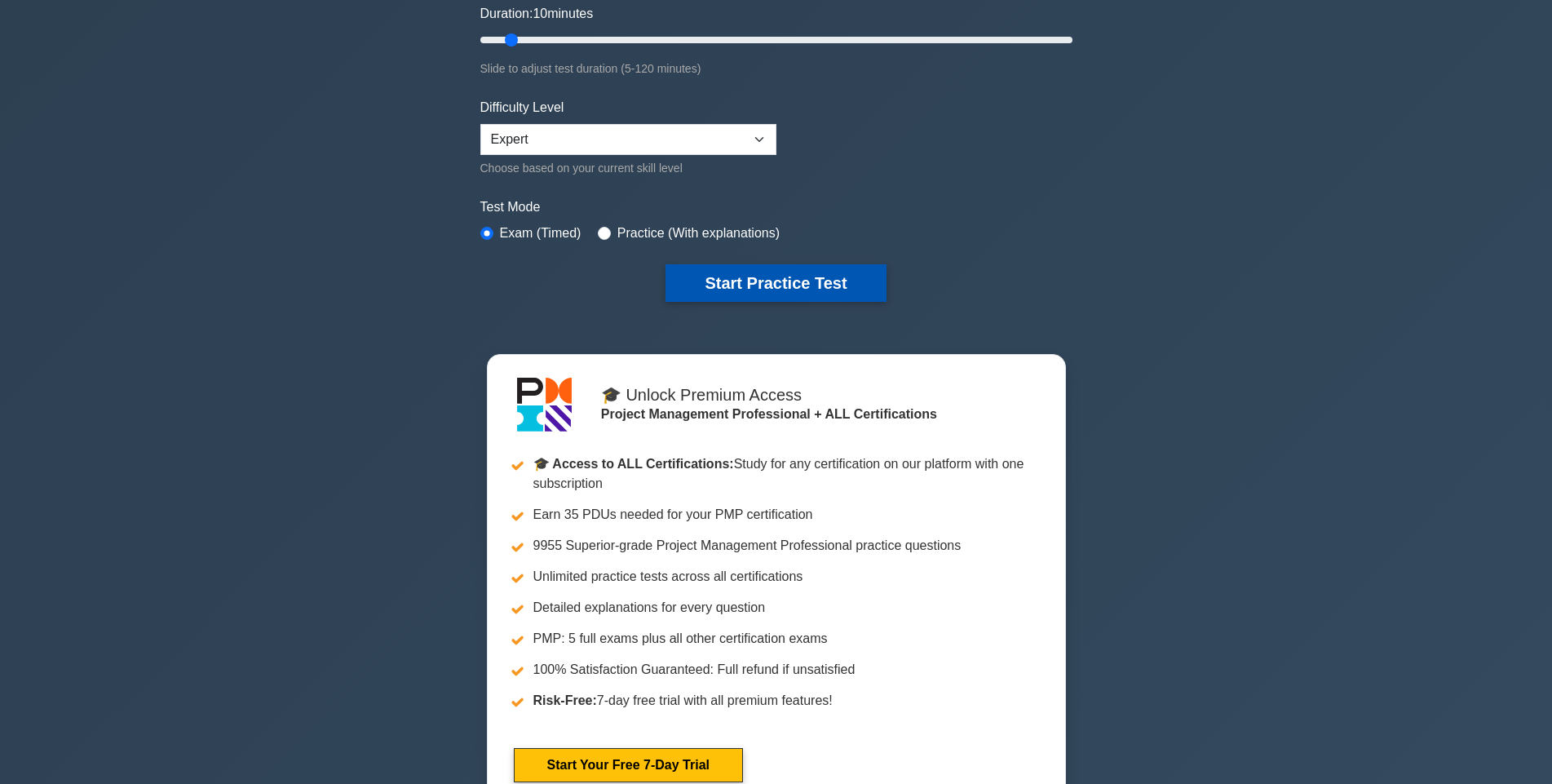
click at [766, 275] on button "Start Practice Test" at bounding box center [776, 283] width 220 height 38
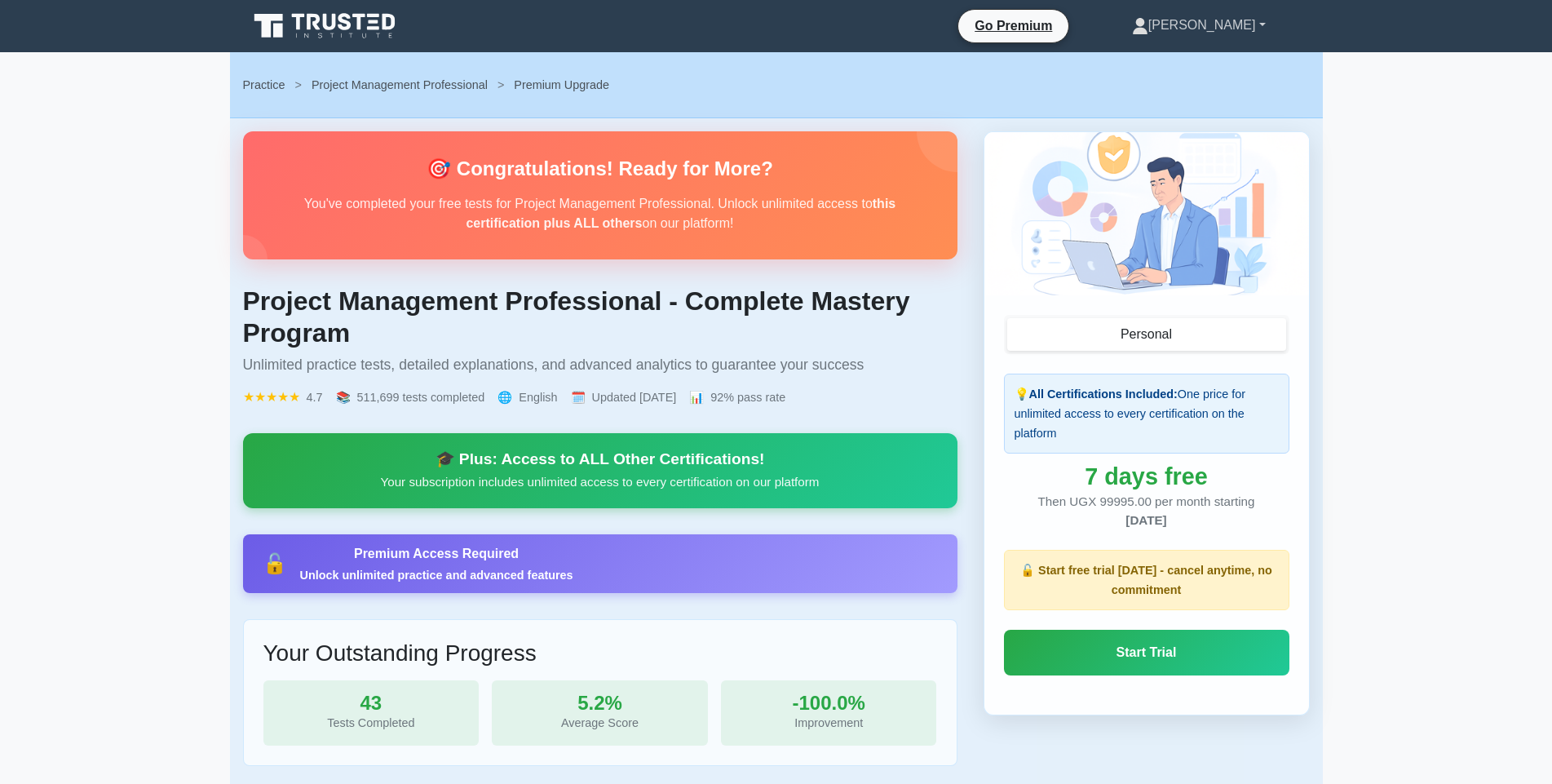
click at [1255, 27] on link "[PERSON_NAME]" at bounding box center [1199, 25] width 212 height 33
click at [1184, 55] on link "Profile" at bounding box center [1158, 63] width 129 height 26
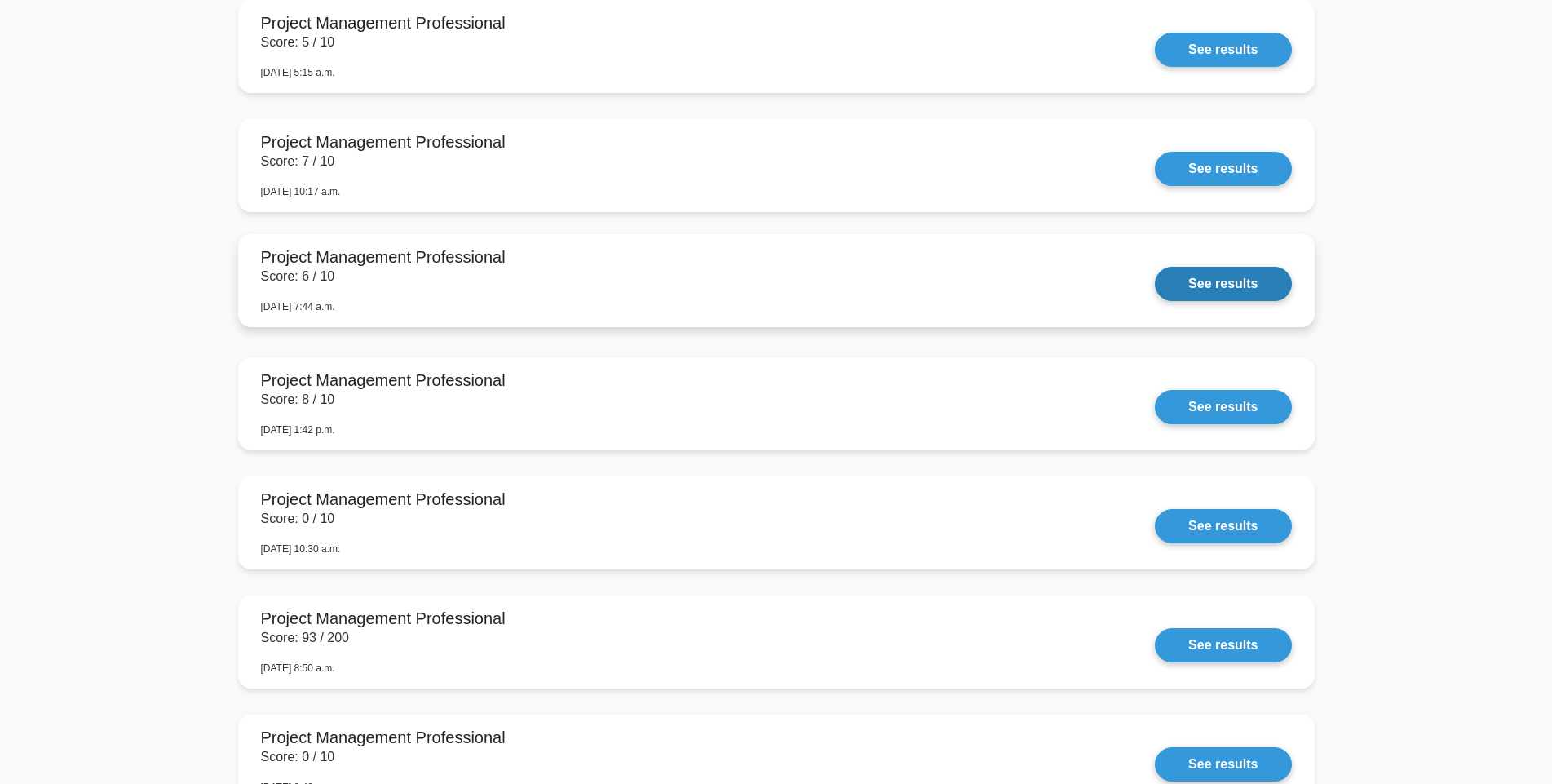
scroll to position [3460, 0]
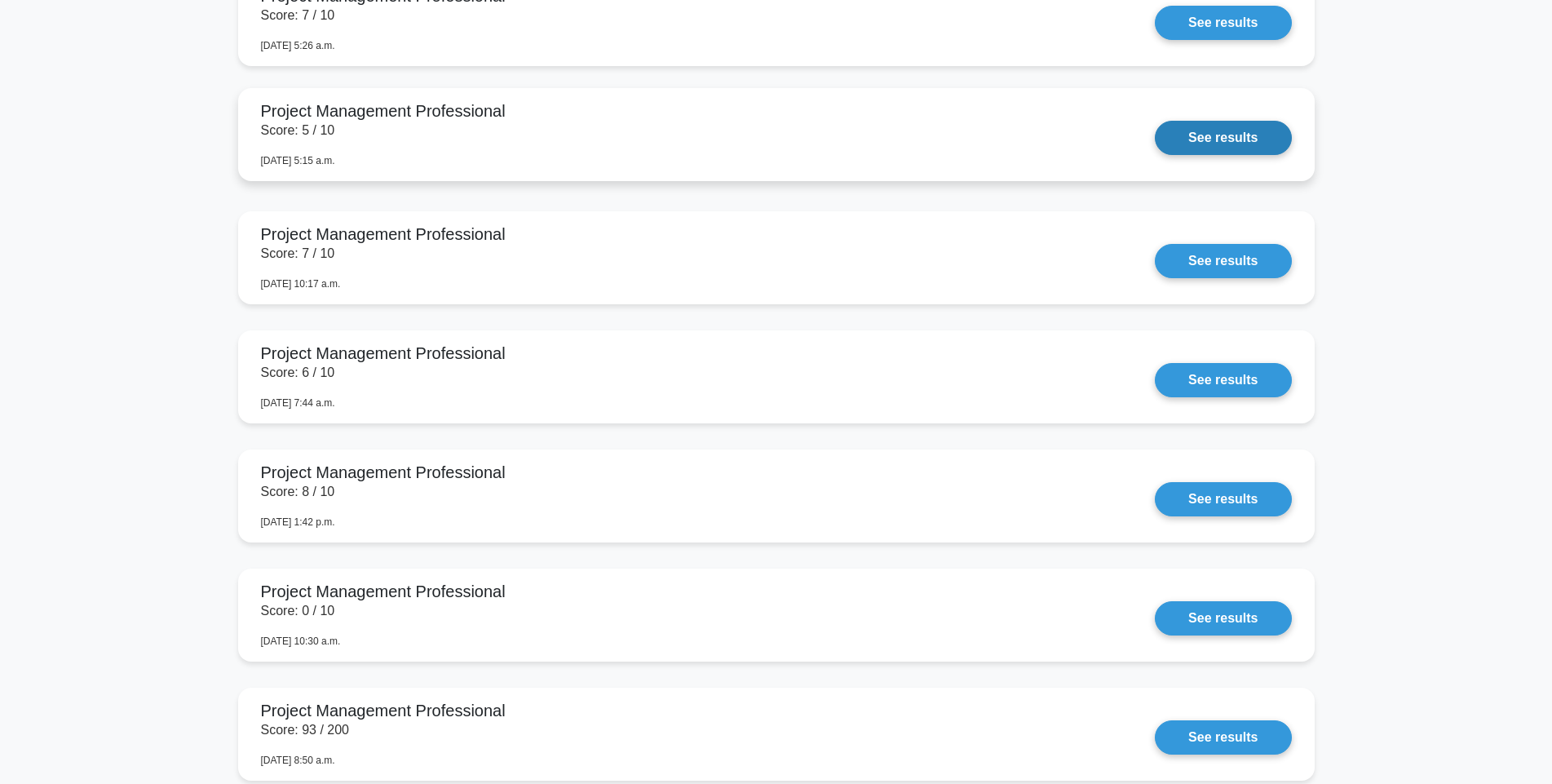
click at [1208, 135] on link "See results" at bounding box center [1222, 138] width 136 height 34
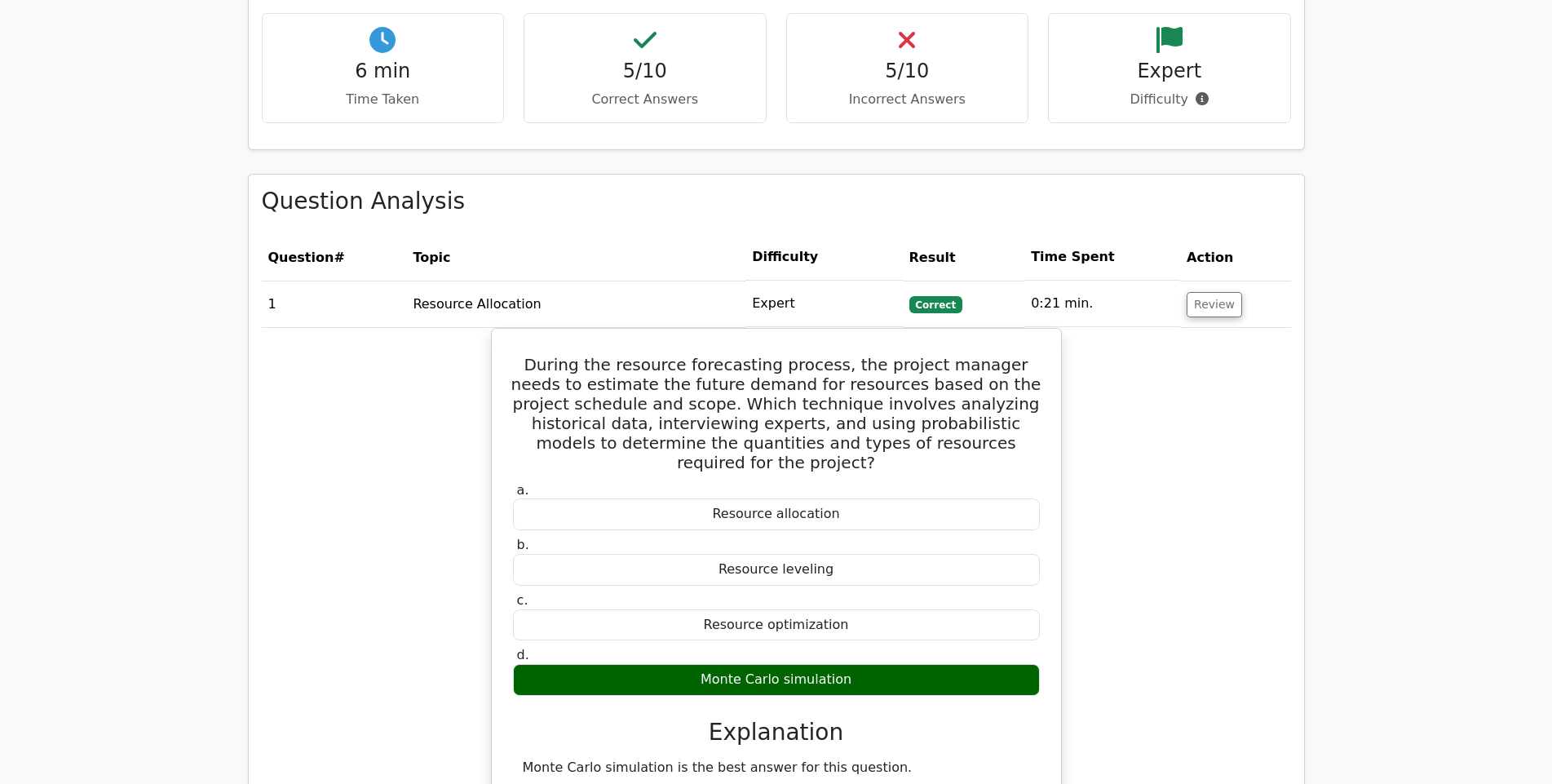
scroll to position [1305, 0]
